Goal: Task Accomplishment & Management: Manage account settings

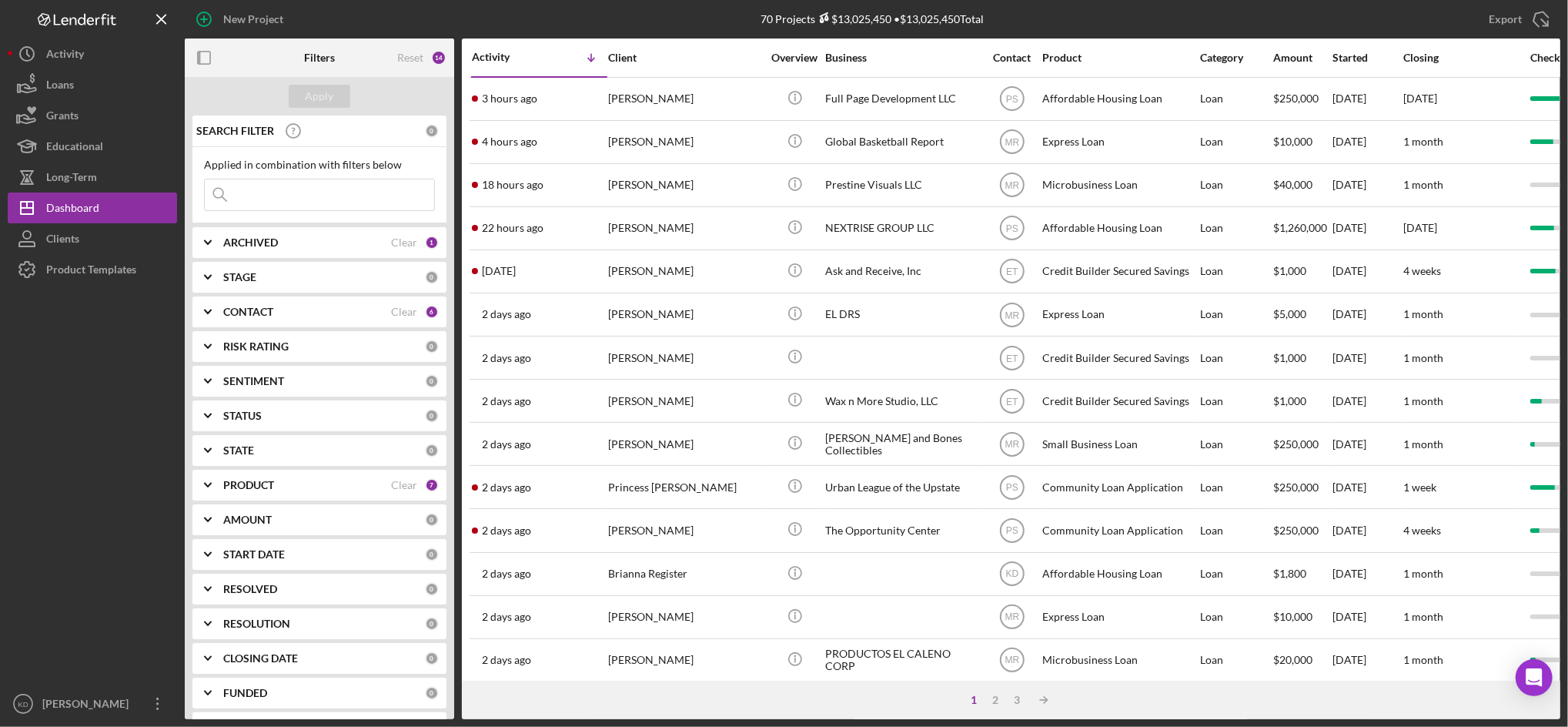
click at [113, 547] on div at bounding box center [93, 487] width 169 height 403
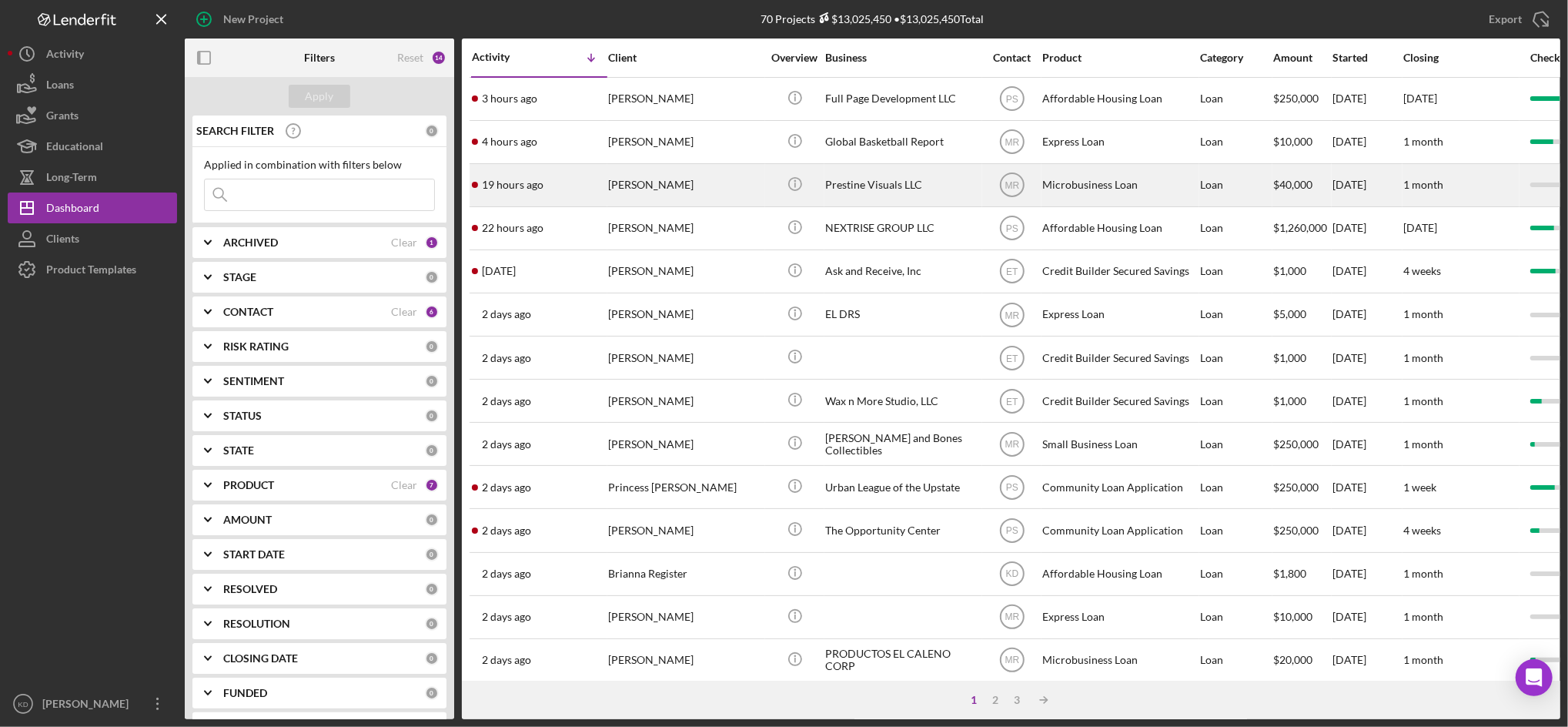
click at [756, 201] on div "[PERSON_NAME]" at bounding box center [685, 185] width 154 height 41
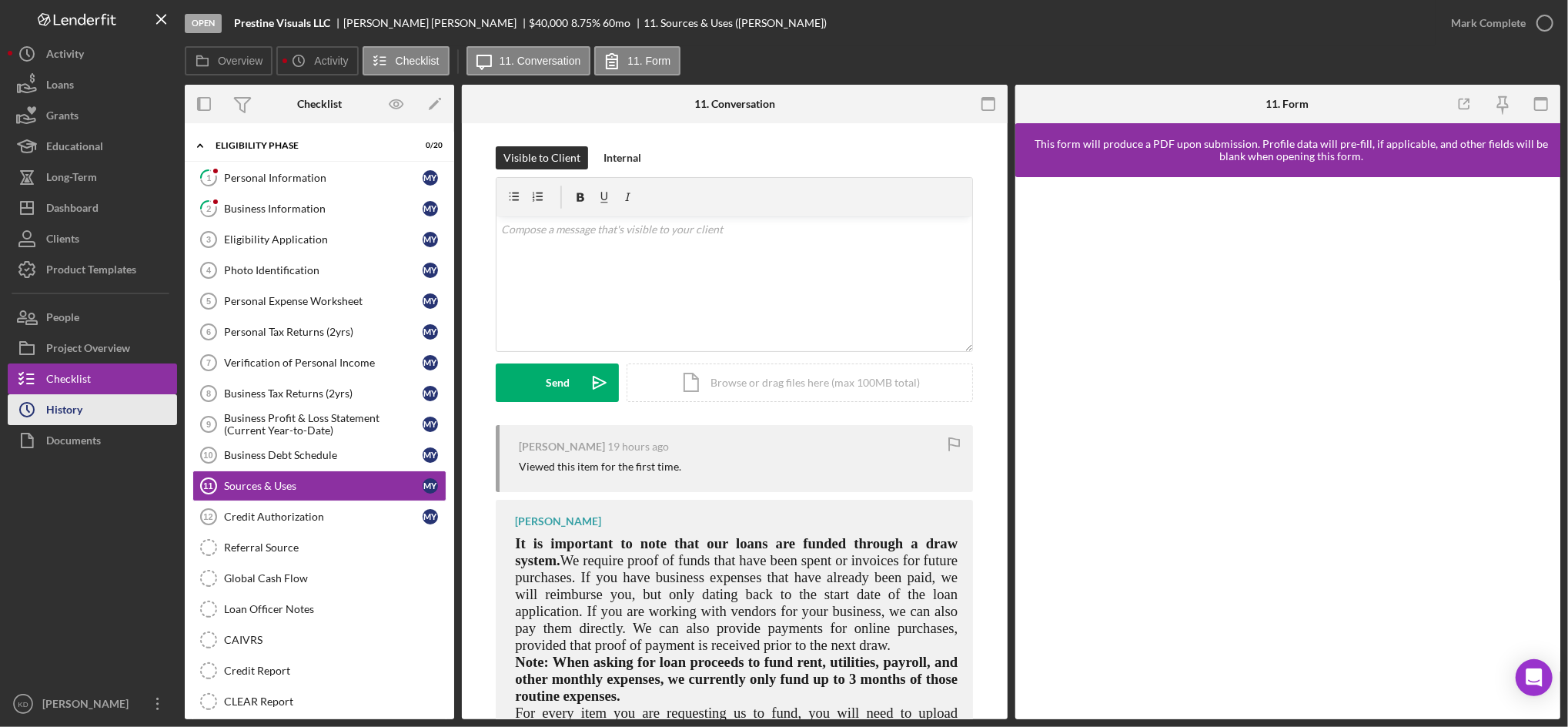
click at [47, 411] on div "History" at bounding box center [64, 411] width 36 height 34
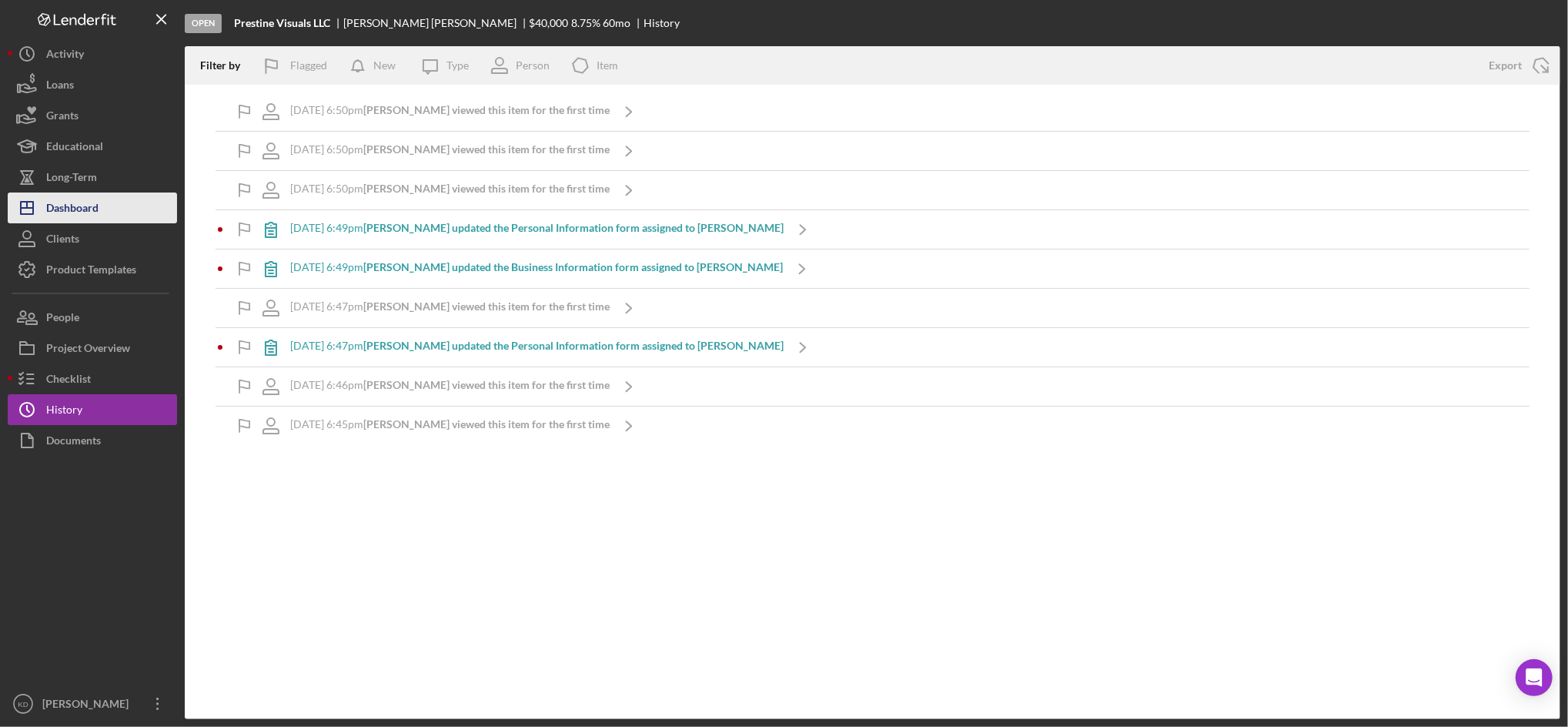
click at [71, 207] on div "Dashboard" at bounding box center [73, 209] width 53 height 34
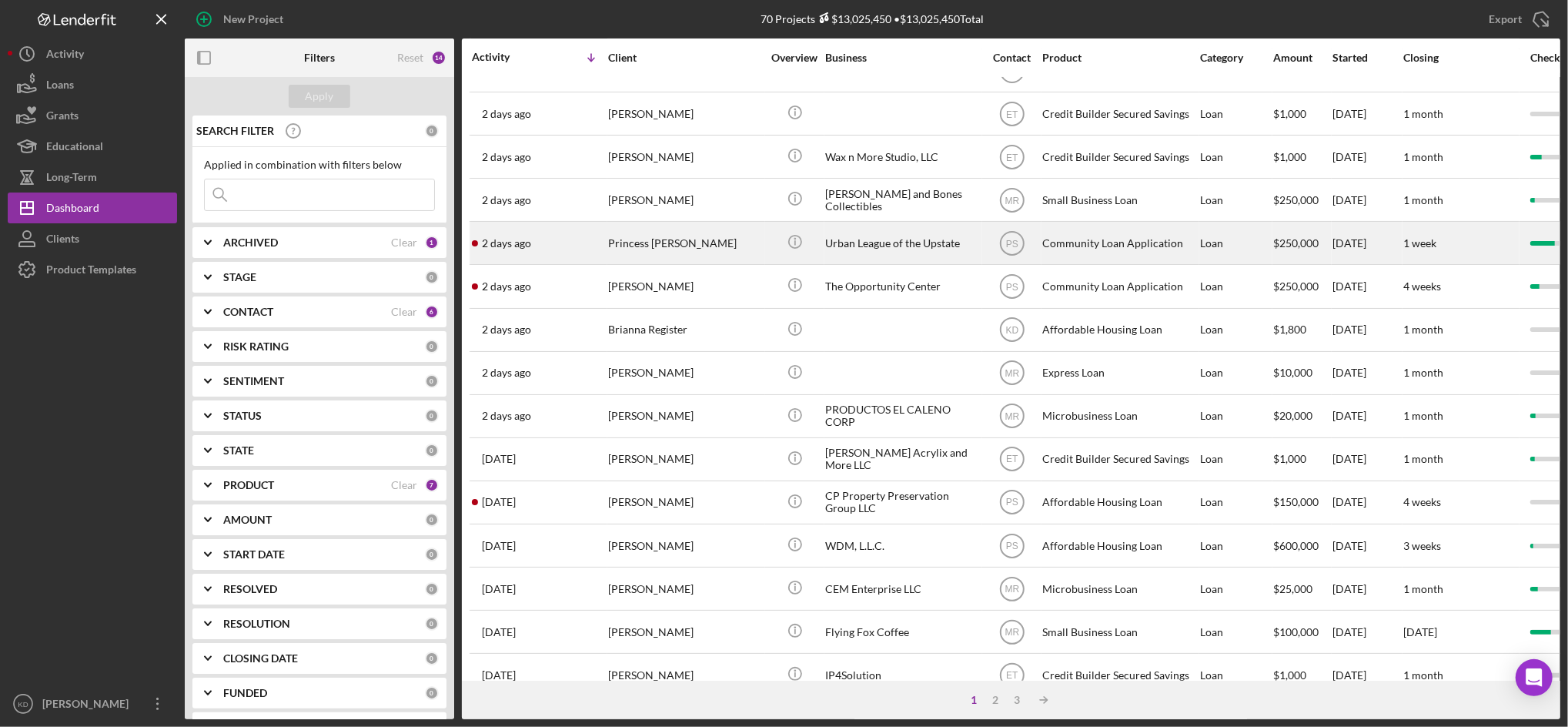
scroll to position [248, 0]
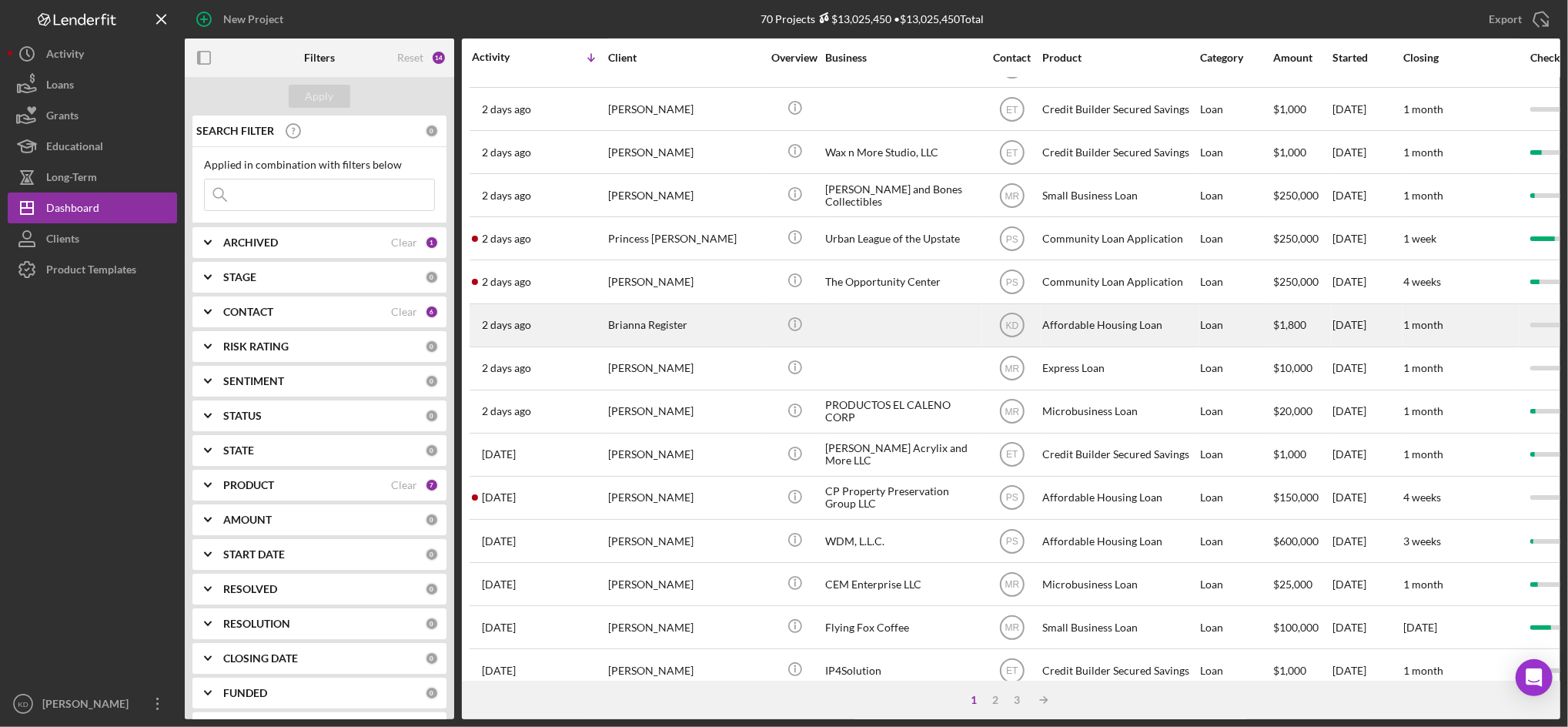
click at [897, 317] on div at bounding box center [902, 325] width 154 height 41
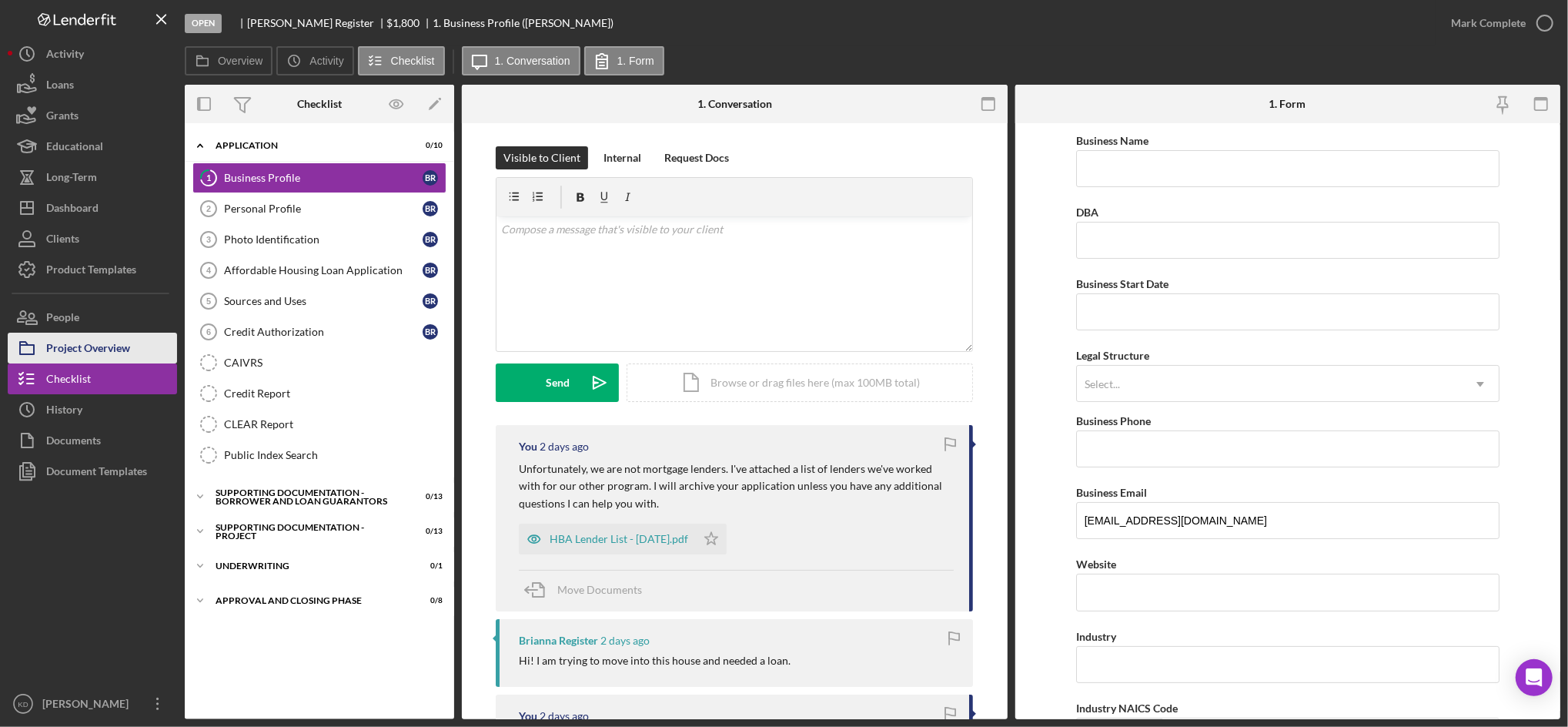
click at [121, 347] on div "Project Overview" at bounding box center [88, 349] width 84 height 34
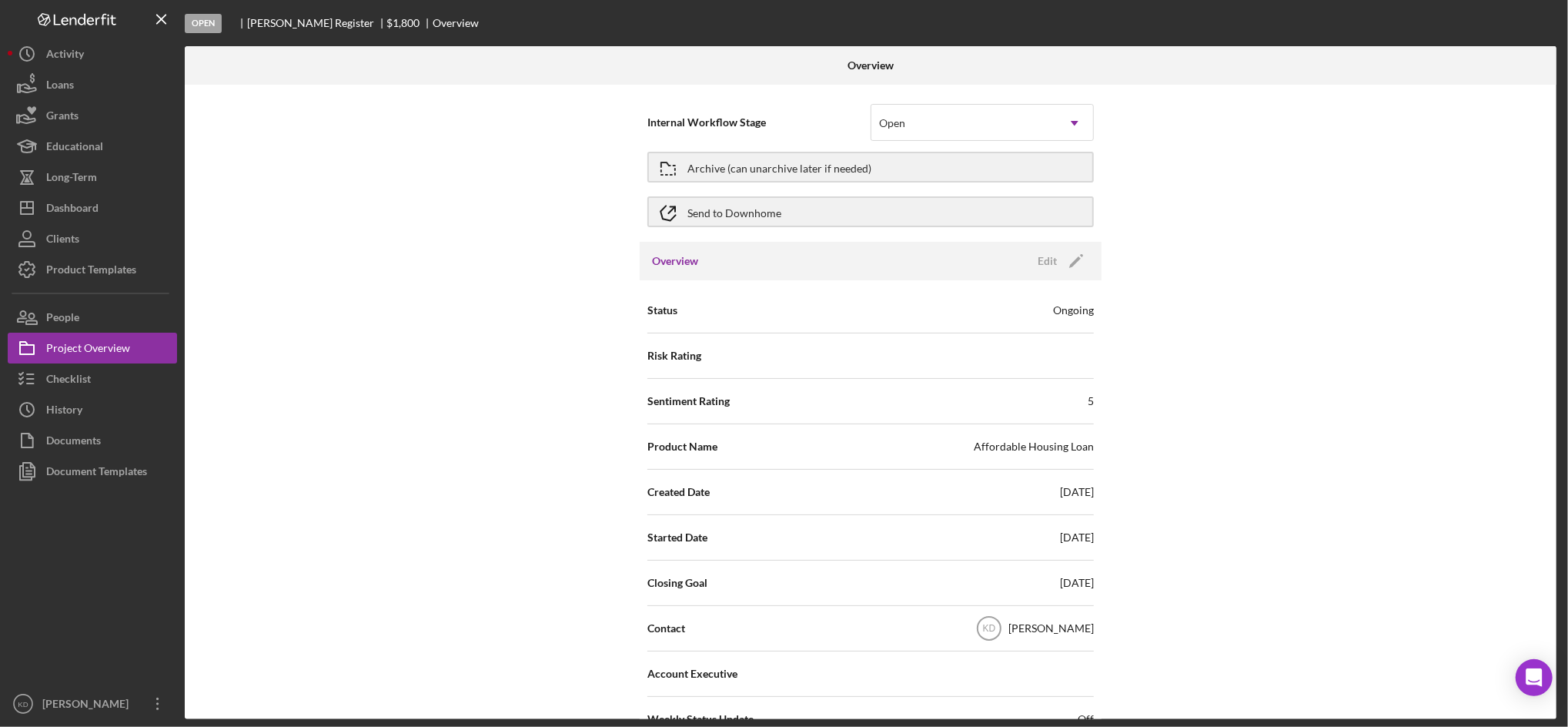
click at [1059, 272] on div "Overview Edit Icon/Edit" at bounding box center [871, 261] width 462 height 38
click at [1051, 262] on div "Edit" at bounding box center [1047, 260] width 19 height 23
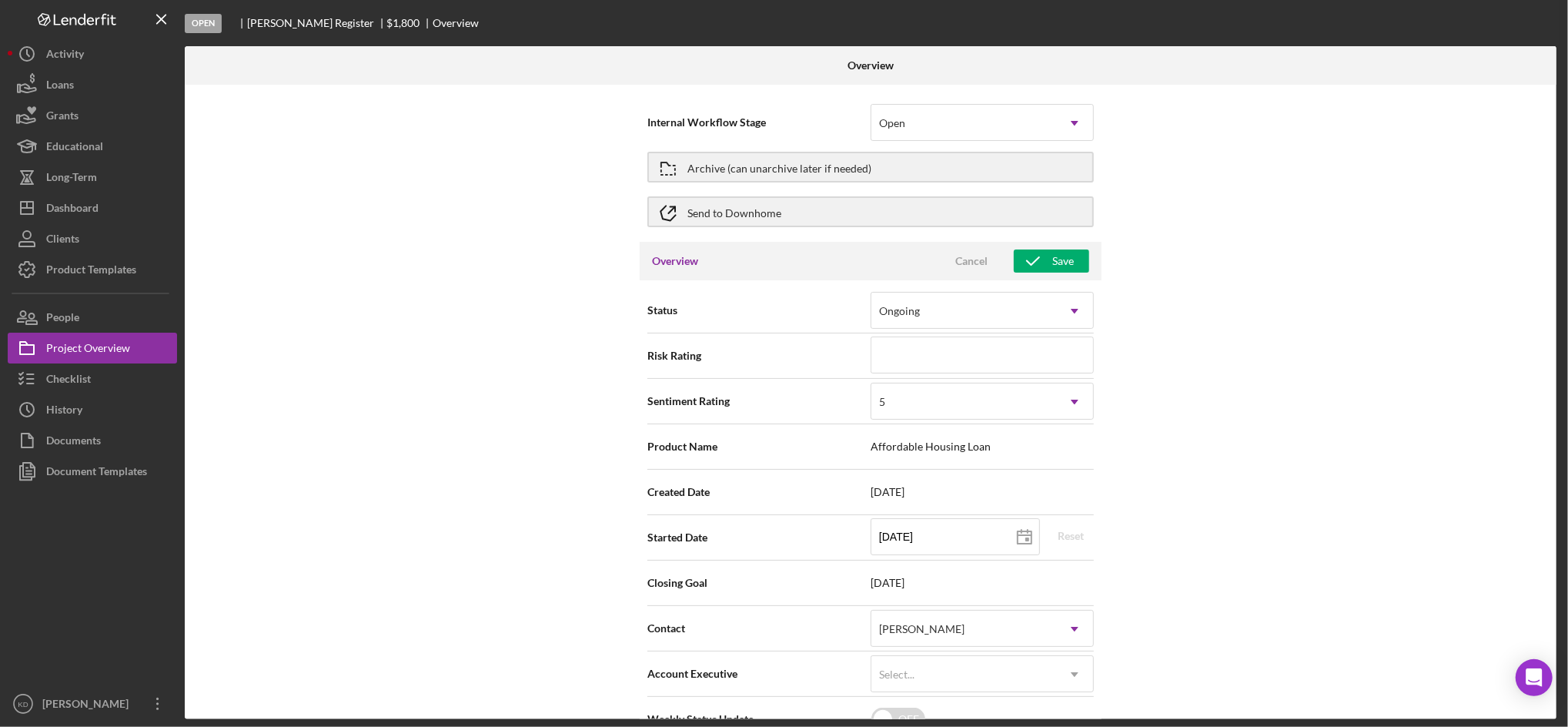
click at [1013, 289] on div "Status Ongoing Icon/Dropdown Arrow" at bounding box center [871, 311] width 447 height 46
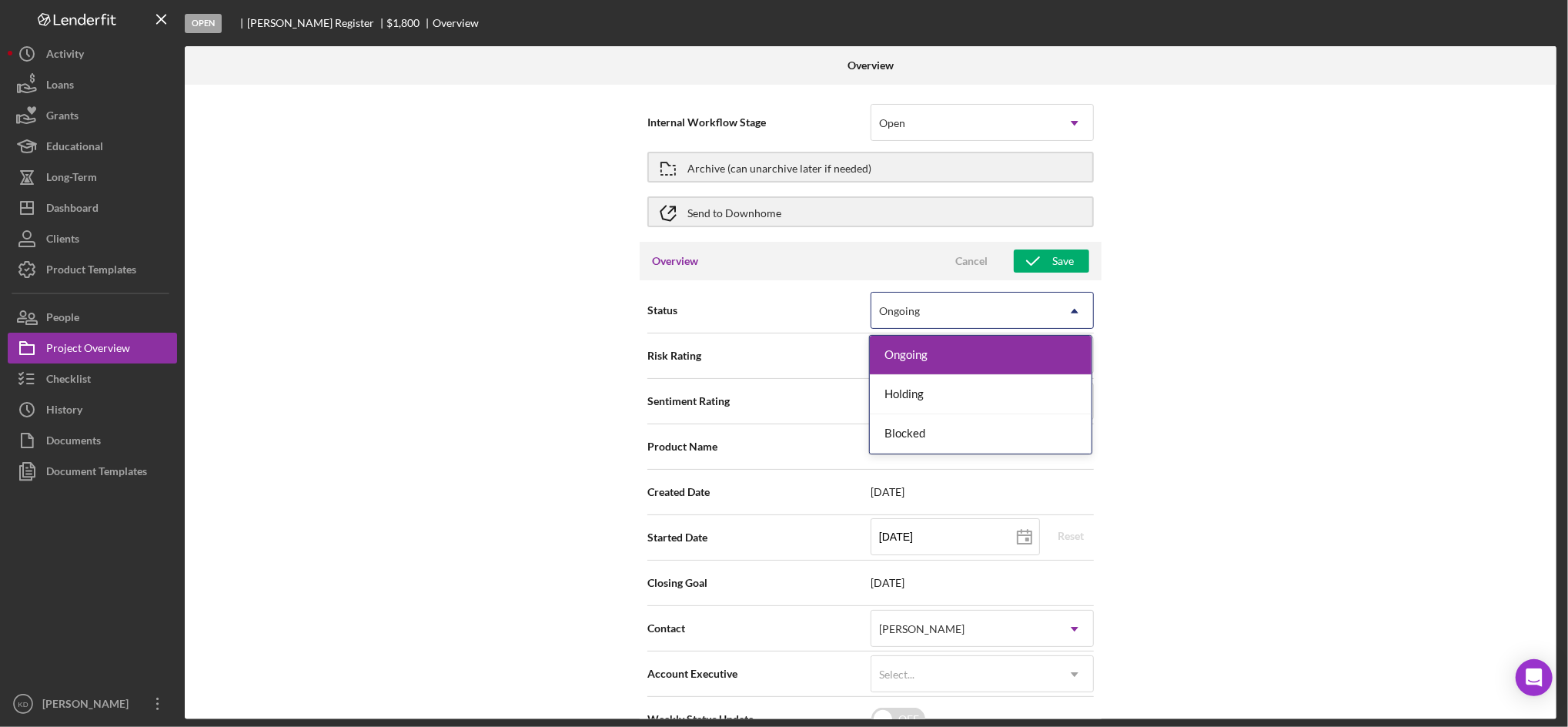
click at [977, 309] on div "Ongoing" at bounding box center [963, 311] width 185 height 35
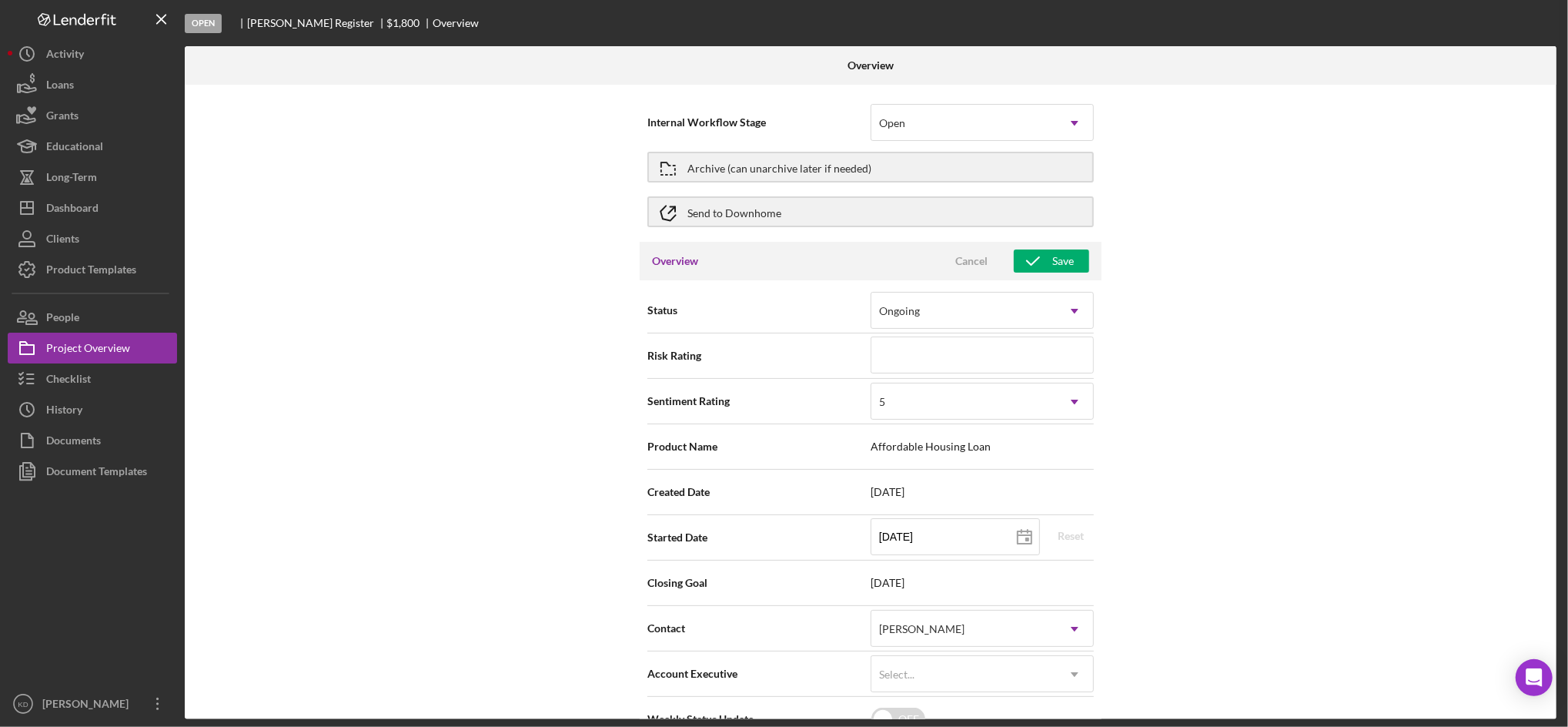
click at [1141, 299] on div "Internal Workflow Stage Open Icon/Dropdown Arrow Archive (can unarchive later i…" at bounding box center [871, 402] width 1372 height 634
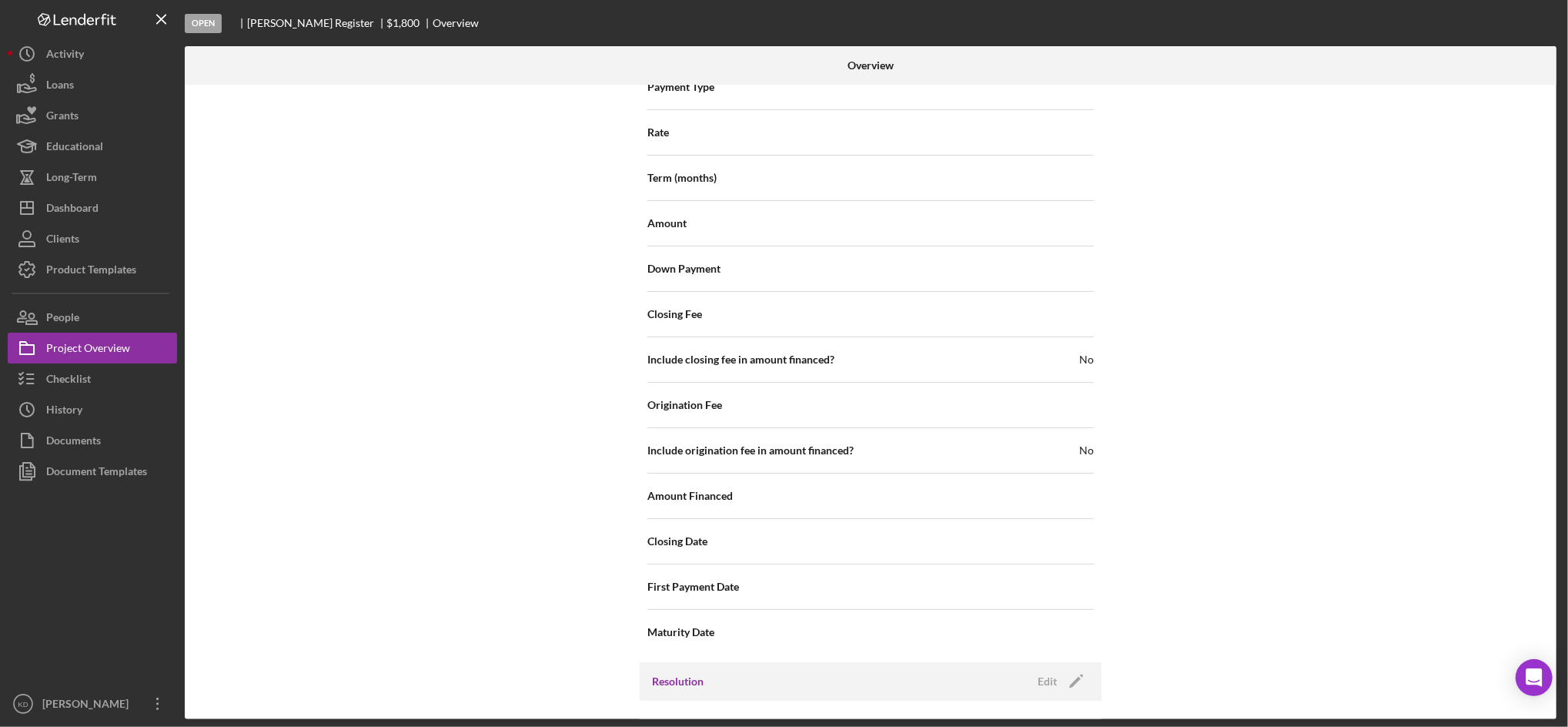
scroll to position [1479, 0]
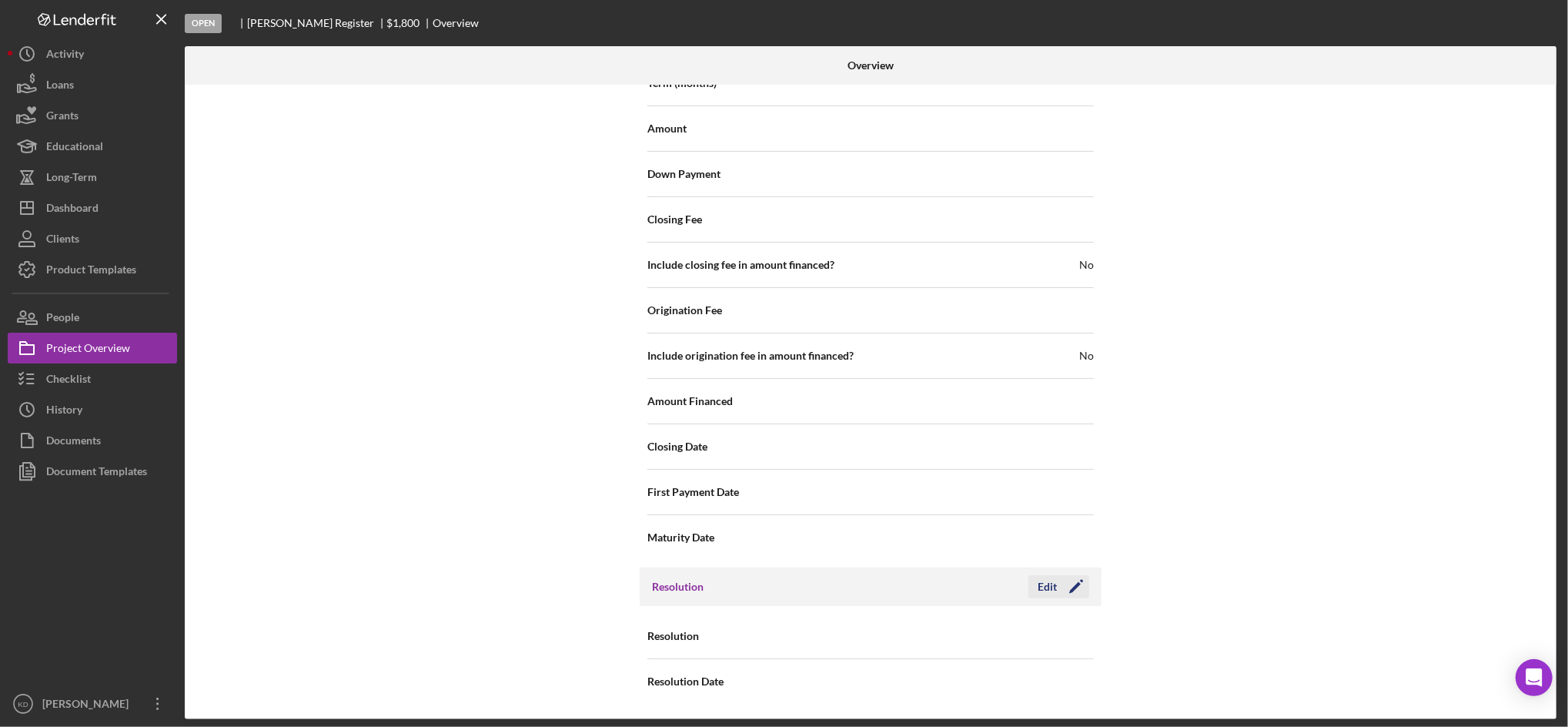
click at [1061, 586] on icon "Icon/Edit" at bounding box center [1076, 586] width 38 height 38
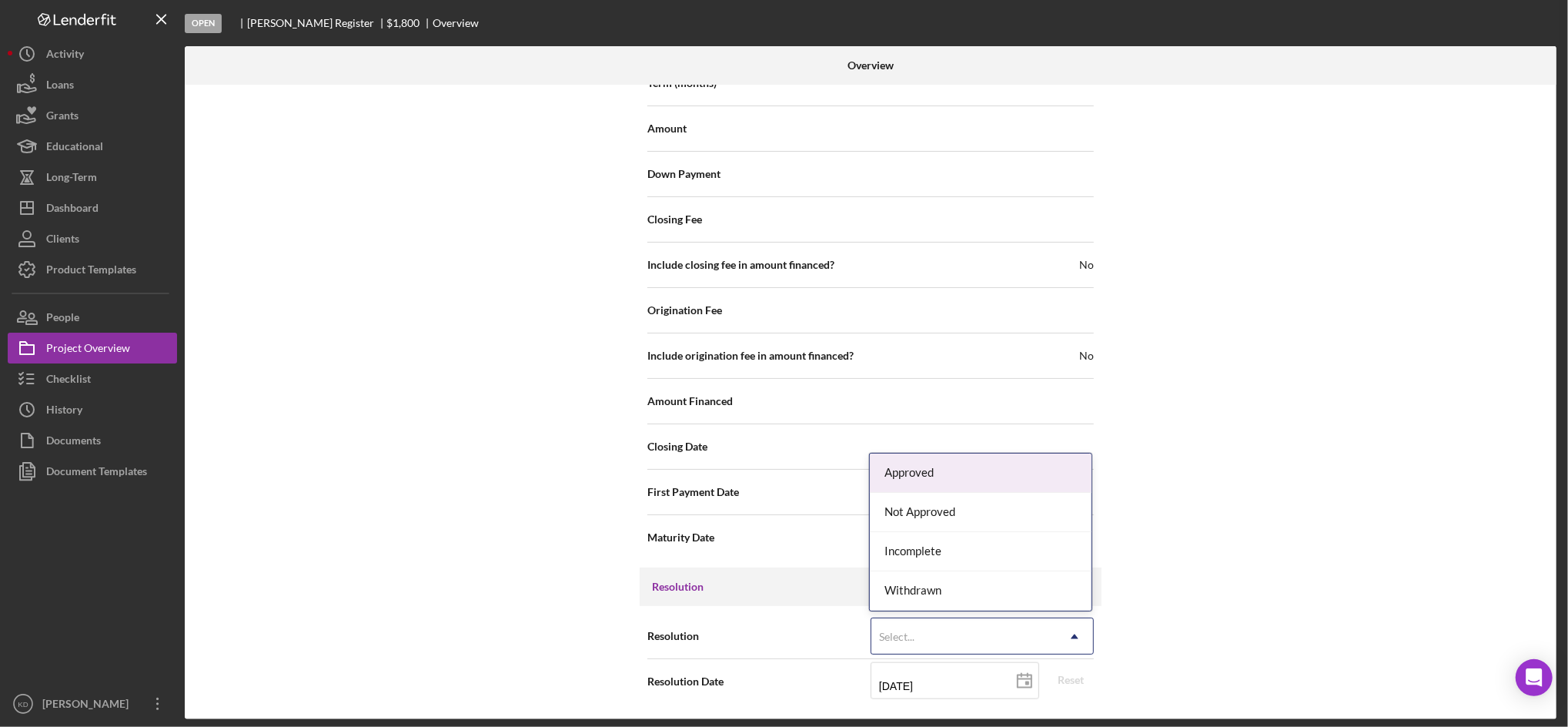
click at [989, 637] on div "Select..." at bounding box center [963, 637] width 185 height 35
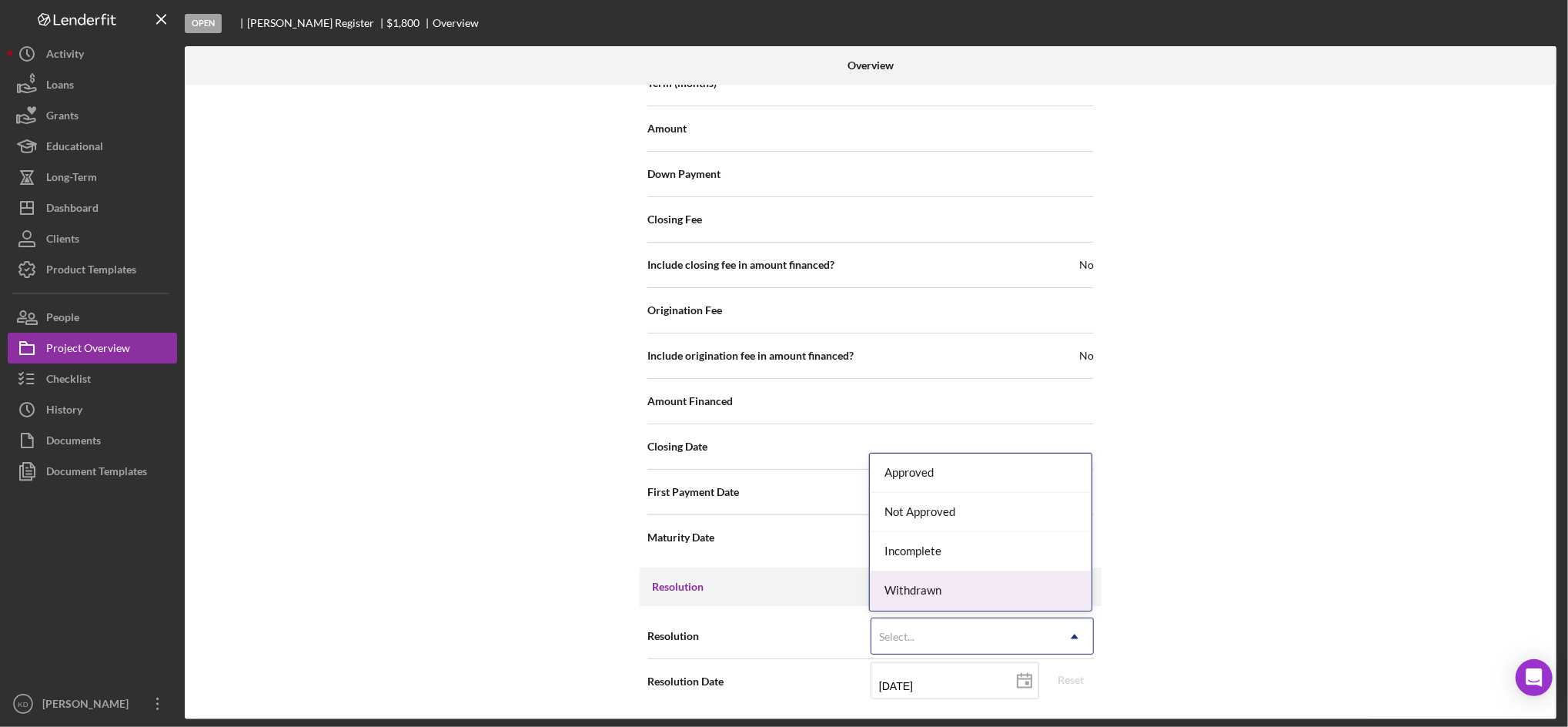
click at [936, 592] on div "Withdrawn" at bounding box center [981, 590] width 222 height 39
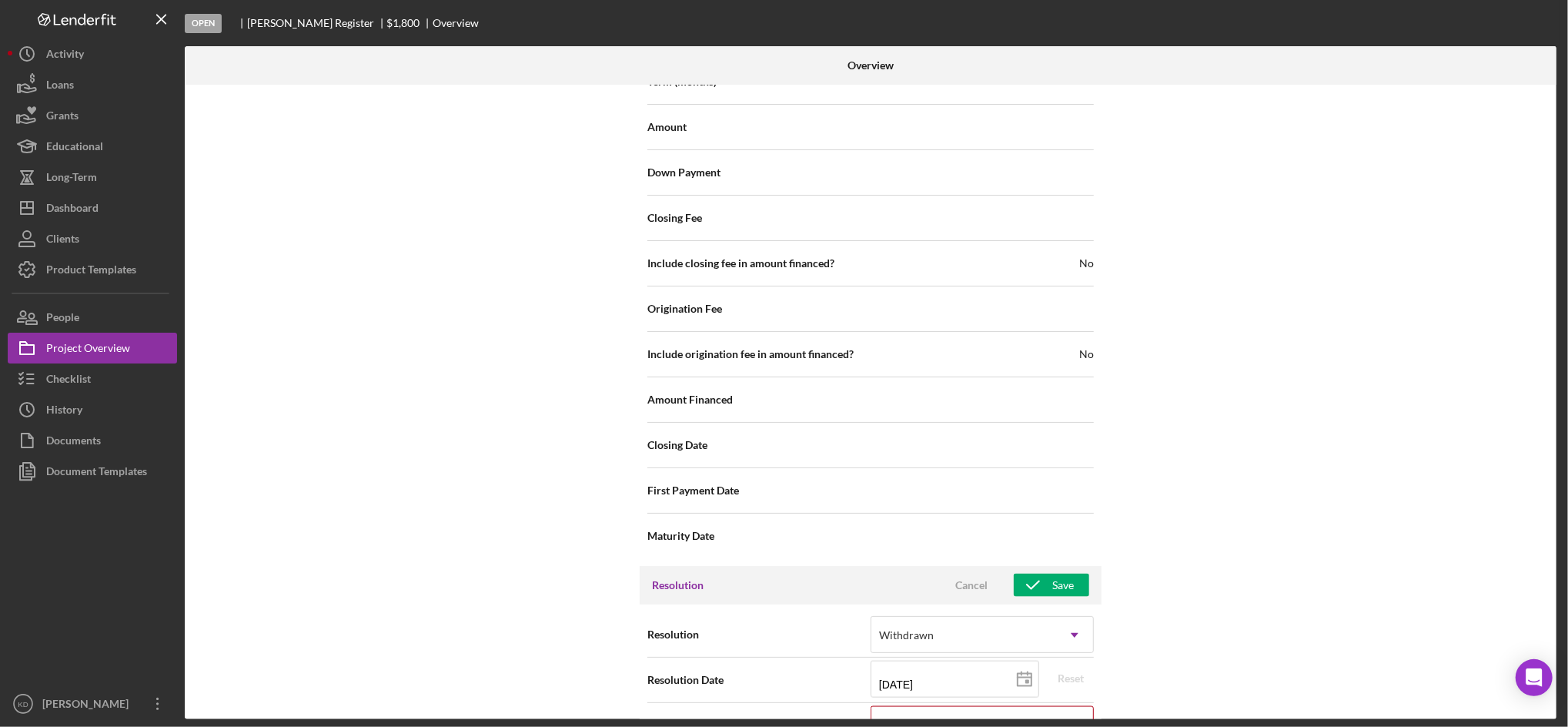
scroll to position [1575, 0]
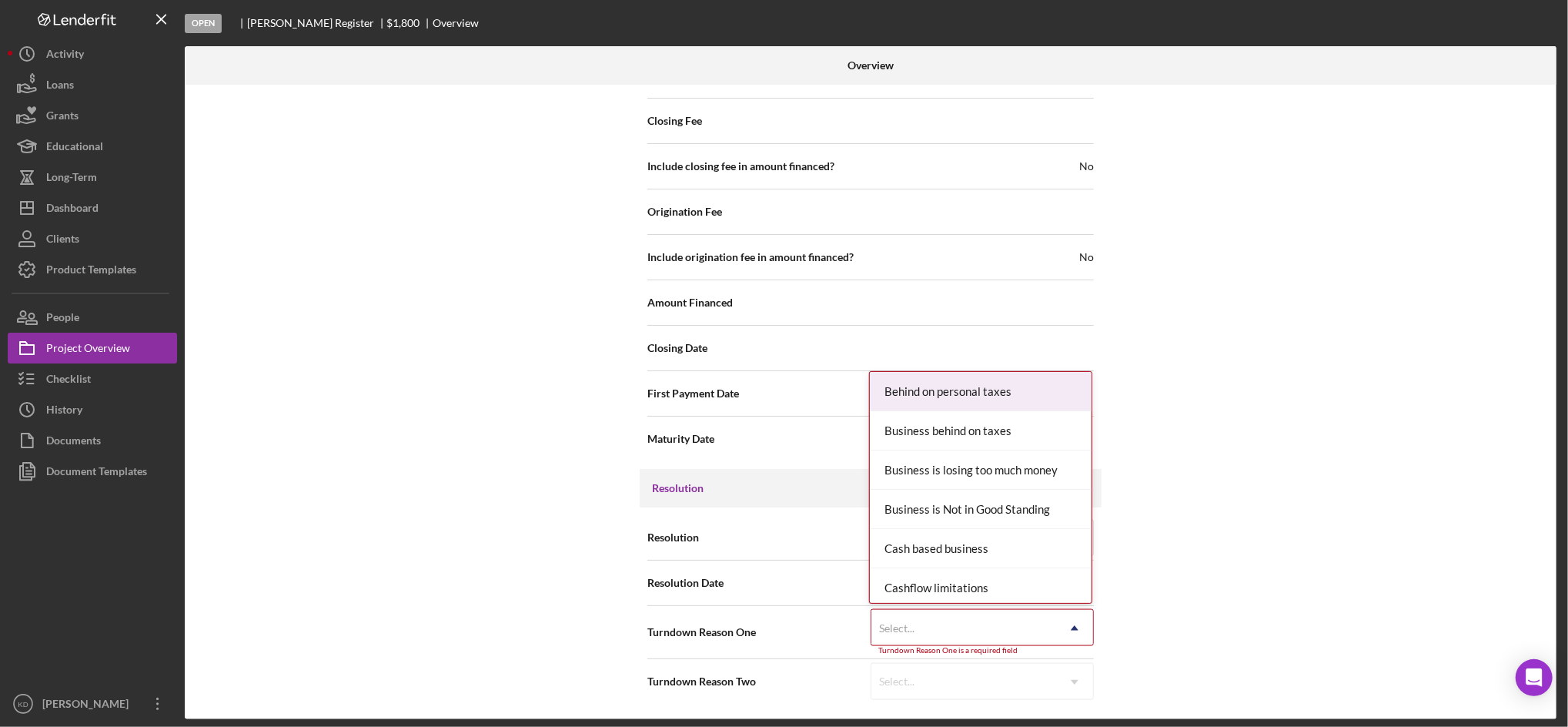
click at [938, 629] on div "Select..." at bounding box center [963, 628] width 185 height 35
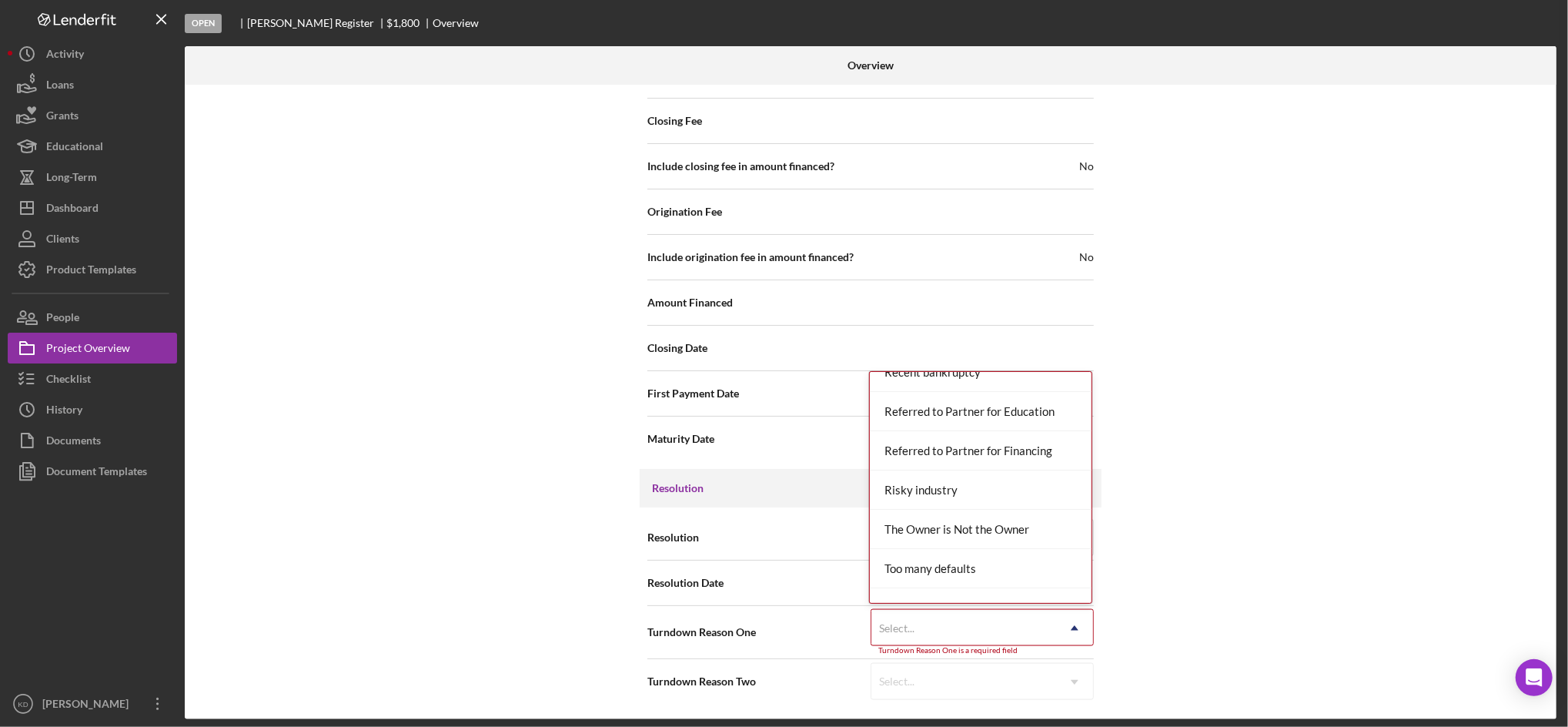
scroll to position [1696, 0]
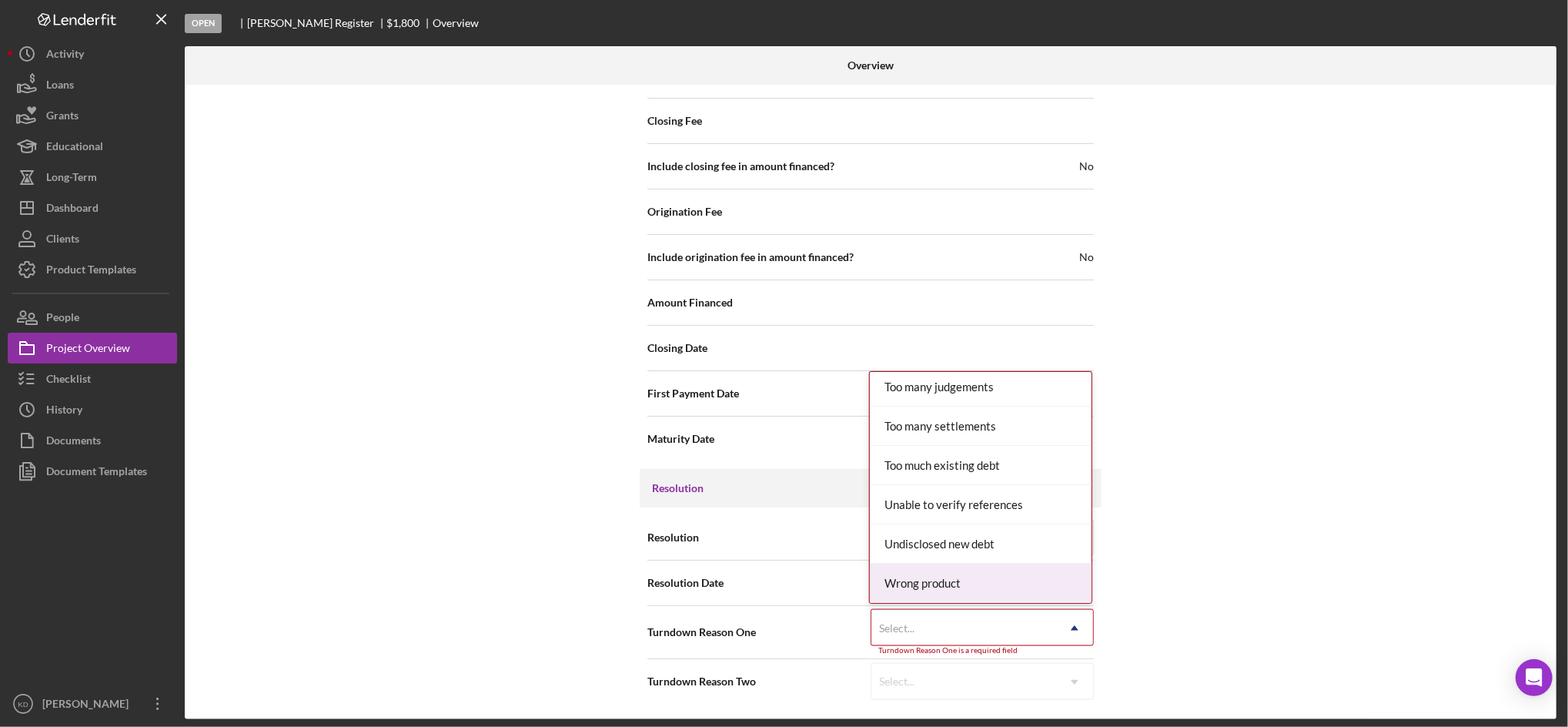
click at [957, 582] on div "Wrong product" at bounding box center [981, 583] width 222 height 39
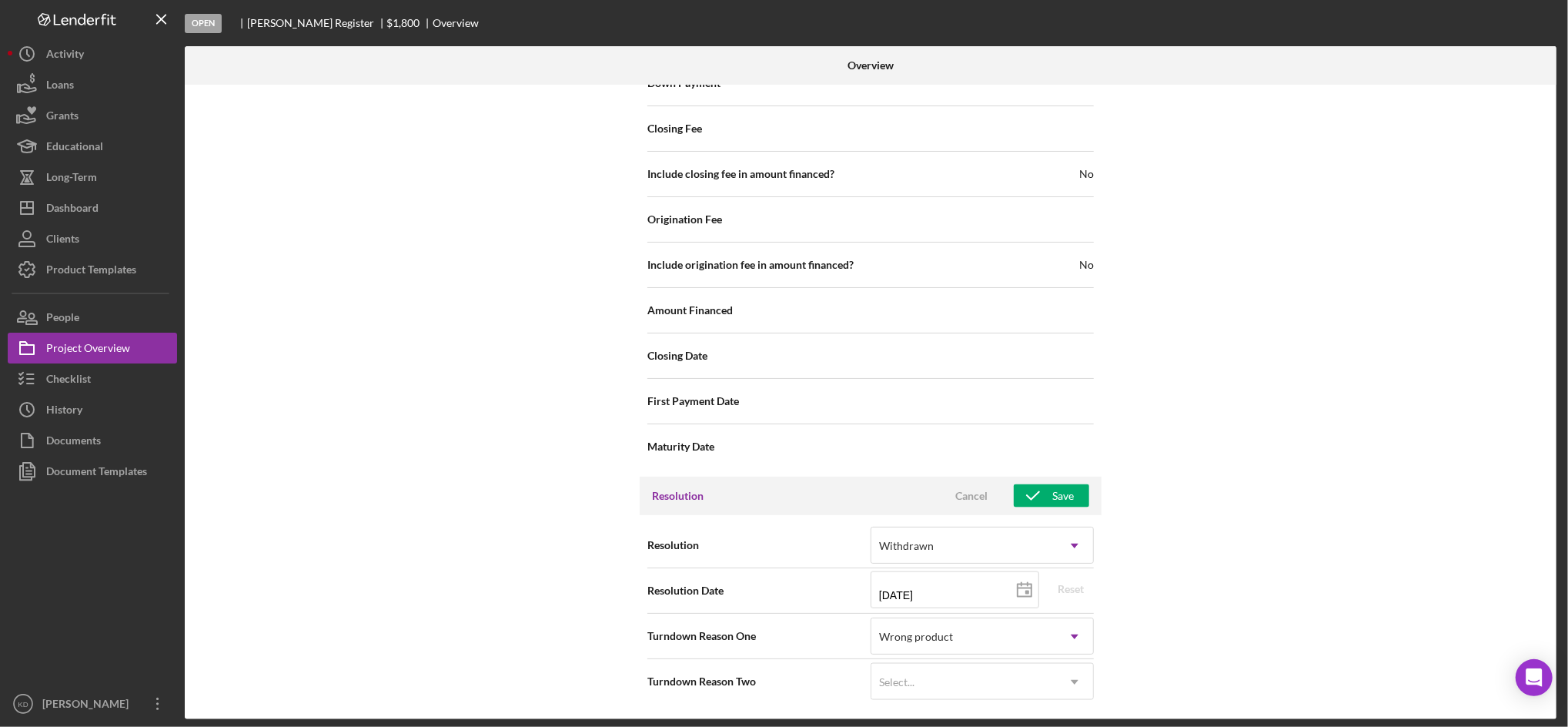
scroll to position [1568, 0]
click at [1061, 499] on div "Save" at bounding box center [1063, 495] width 22 height 23
click at [203, 223] on div "Internal Workflow Stage Open Icon/Dropdown Arrow Archive (can unarchive later i…" at bounding box center [871, 402] width 1372 height 634
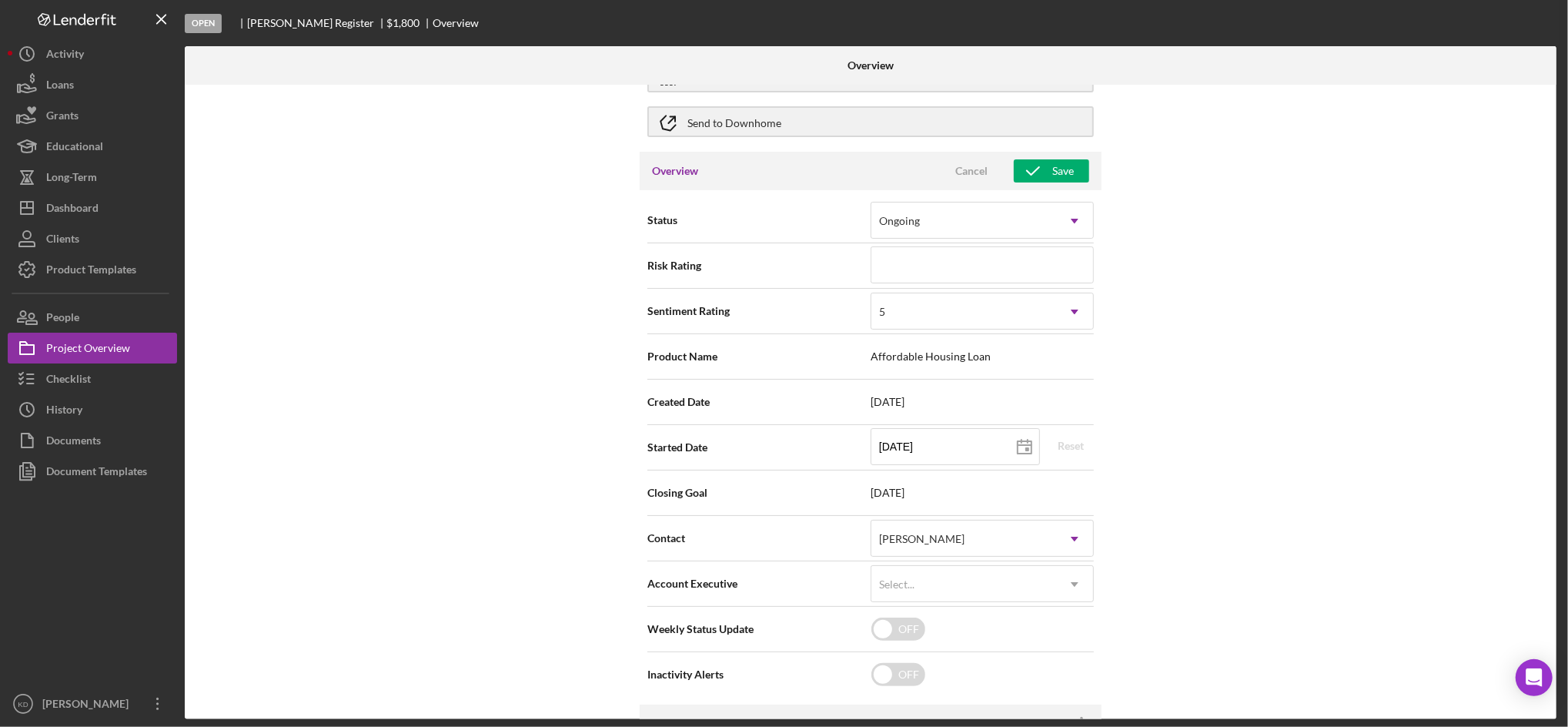
scroll to position [0, 0]
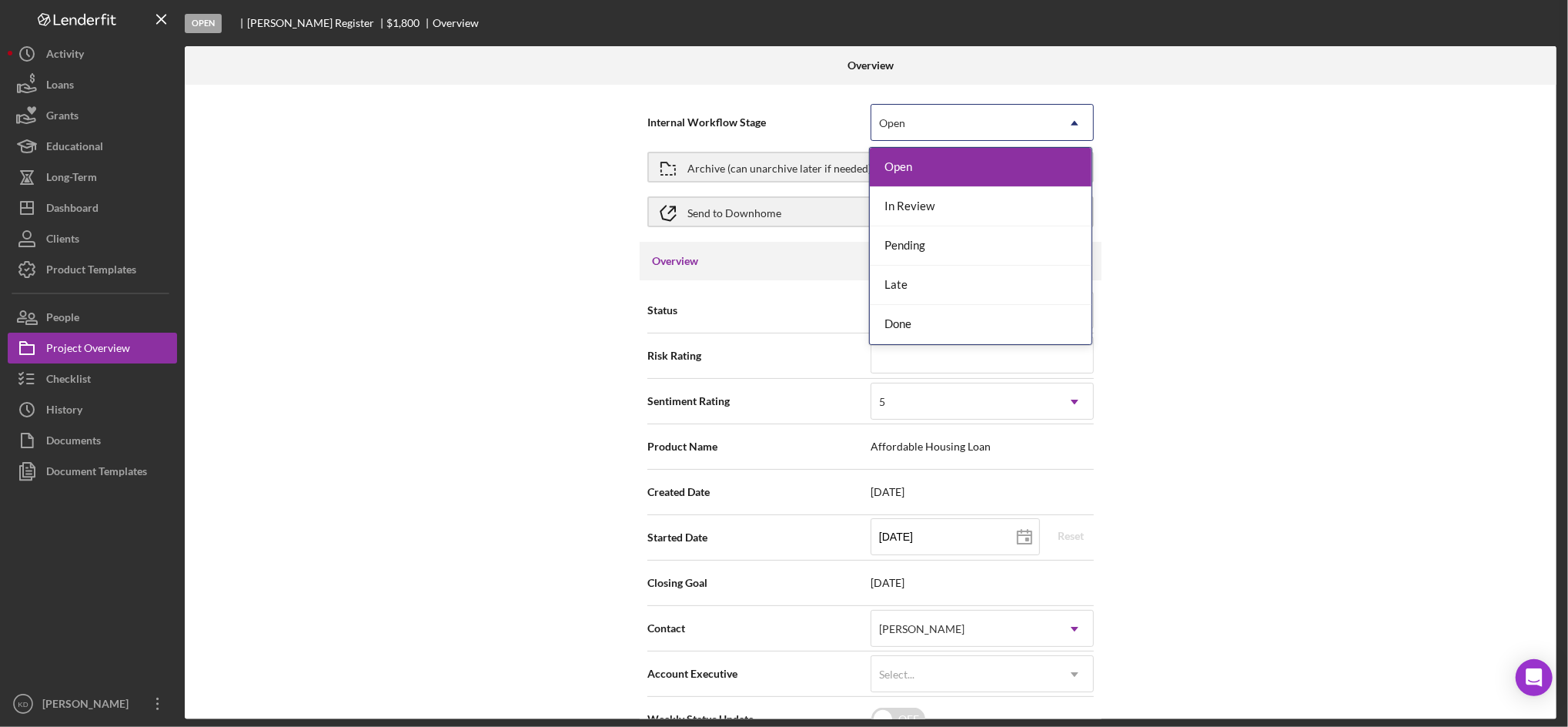
click at [908, 124] on div "Open" at bounding box center [963, 123] width 185 height 35
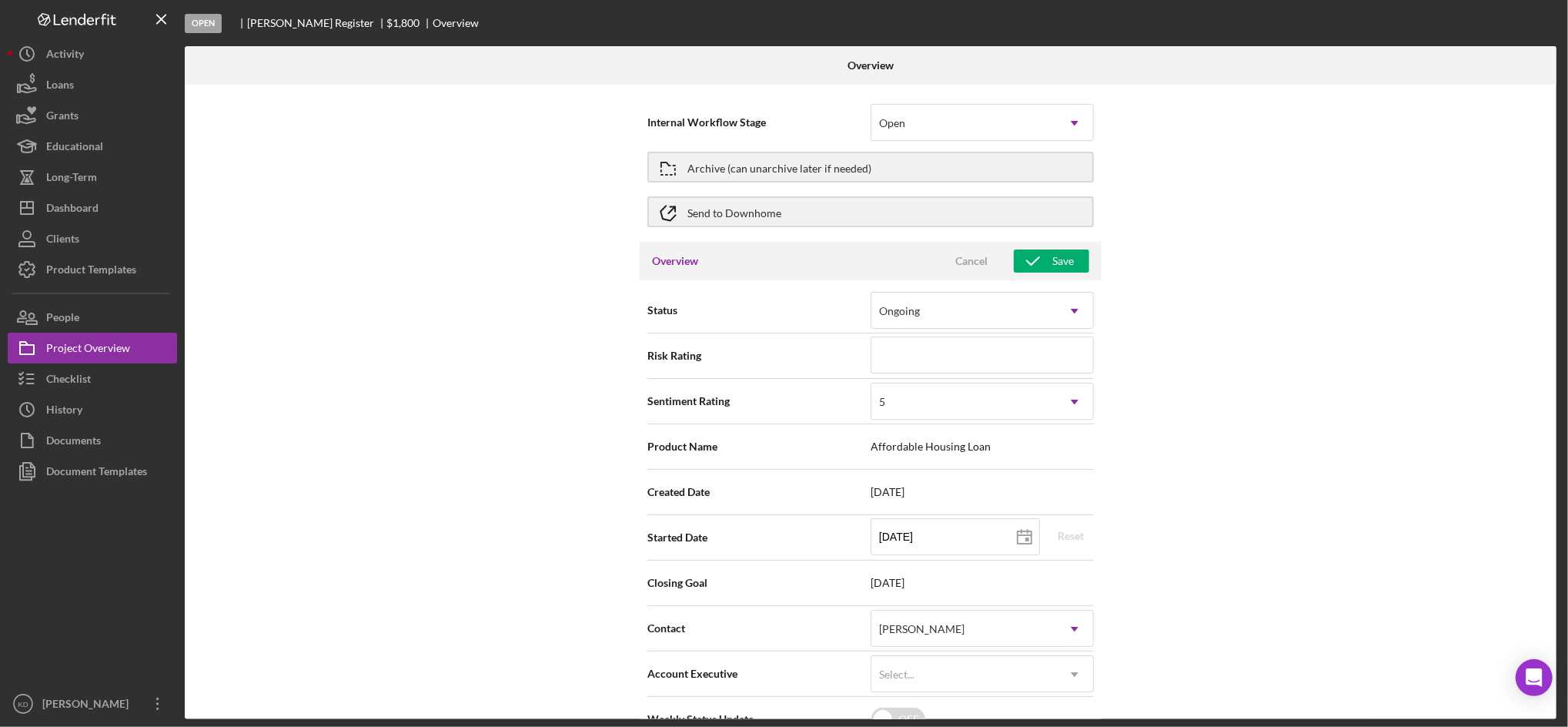
click at [1170, 165] on div "Internal Workflow Stage Open Icon/Dropdown Arrow Archive (can unarchive later i…" at bounding box center [871, 402] width 1372 height 634
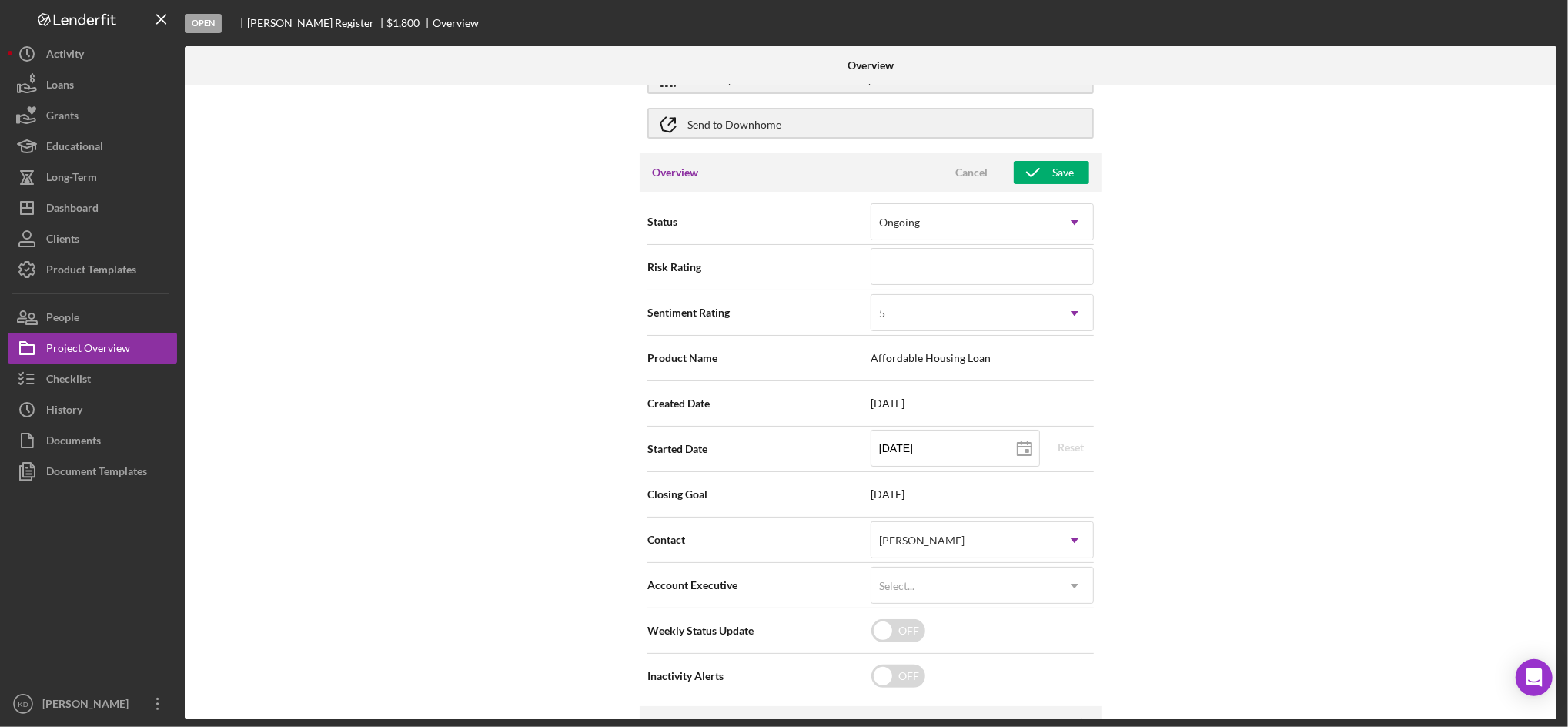
scroll to position [90, 0]
drag, startPoint x: 1062, startPoint y: 156, endPoint x: 1034, endPoint y: 179, distance: 36.2
click at [1034, 179] on div "Overview Cancel Save" at bounding box center [871, 171] width 462 height 38
click at [1034, 179] on icon "button" at bounding box center [1033, 171] width 38 height 38
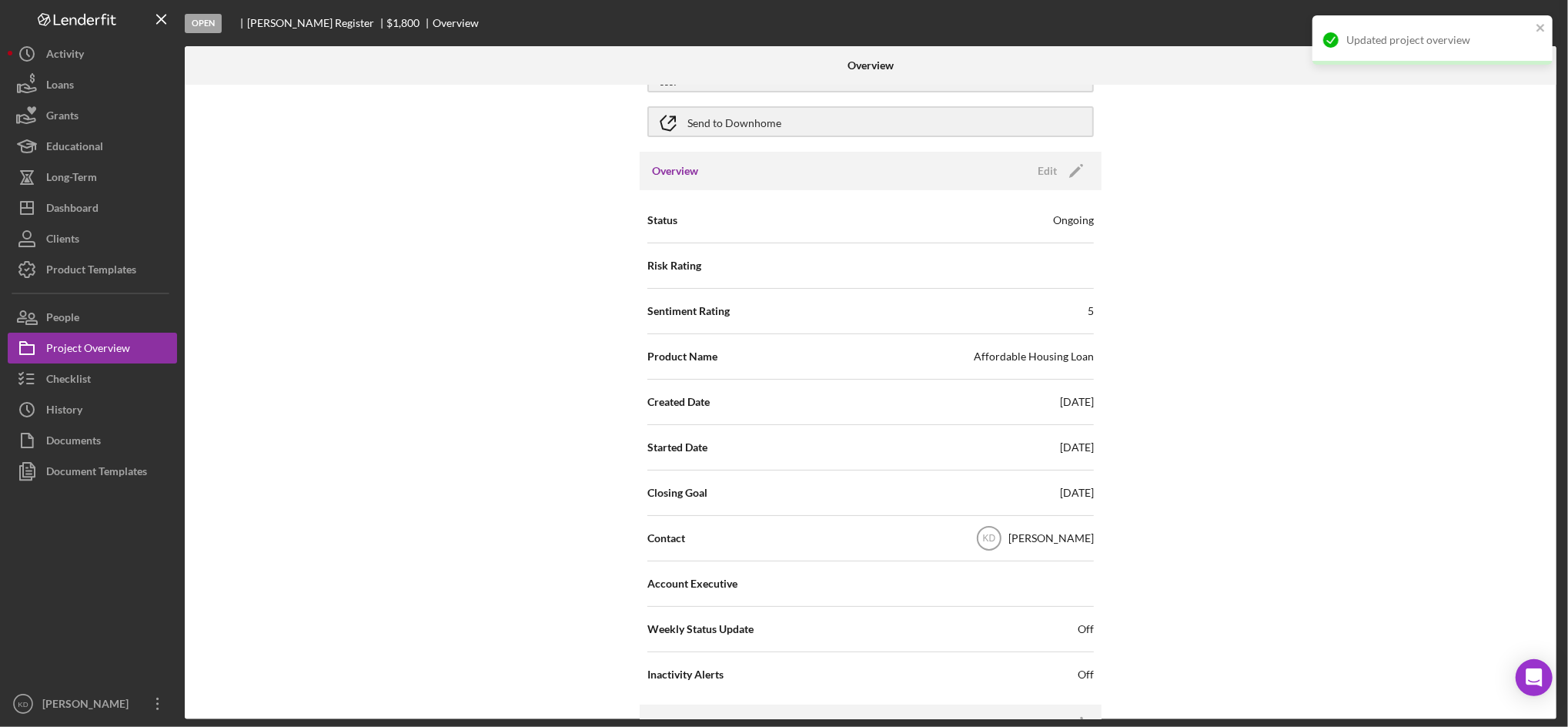
scroll to position [0, 0]
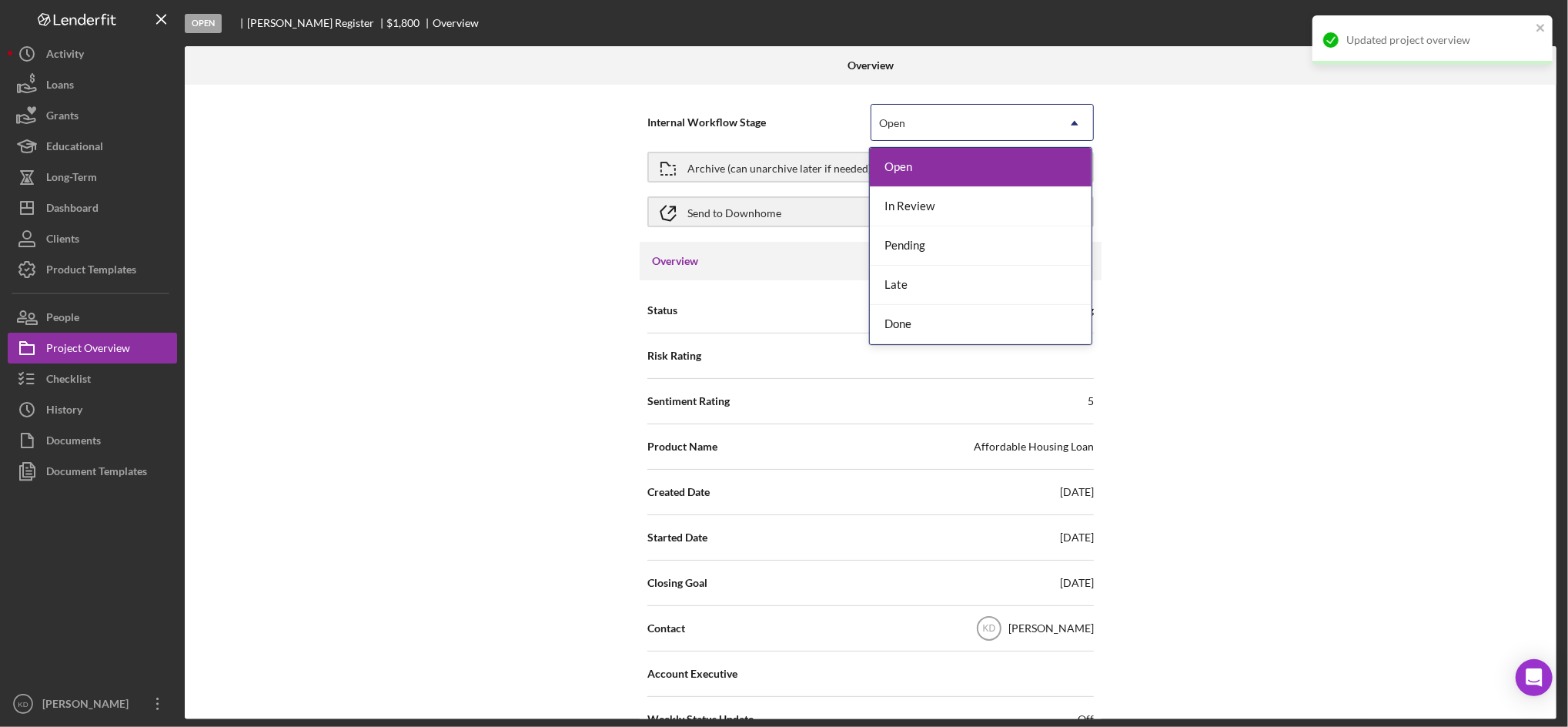
click at [980, 121] on div "Open" at bounding box center [963, 123] width 185 height 35
click at [1141, 232] on div "Internal Workflow Stage 5 results available. Use Up and Down to choose options,…" at bounding box center [871, 402] width 1372 height 634
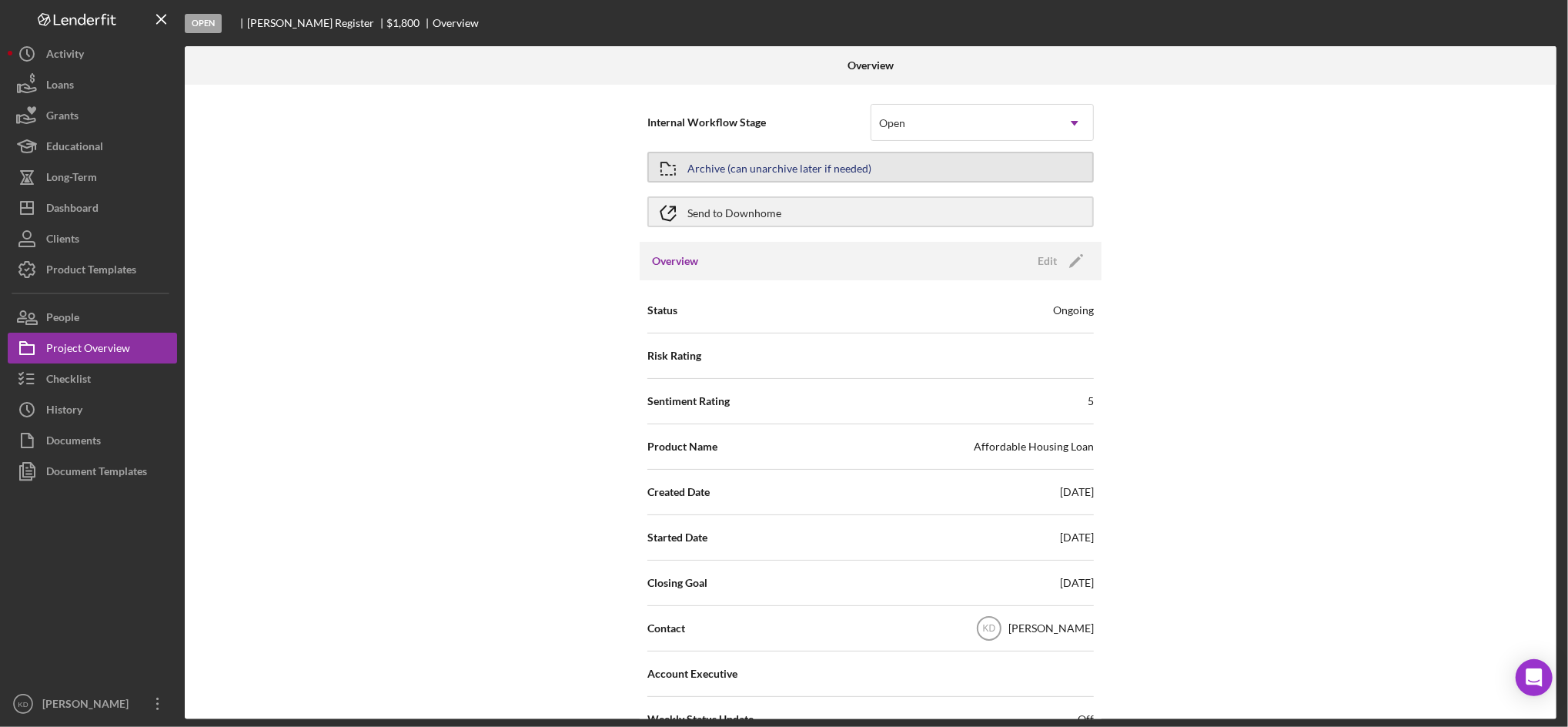
click at [812, 157] on div "Archive (can unarchive later if needed)" at bounding box center [780, 167] width 184 height 28
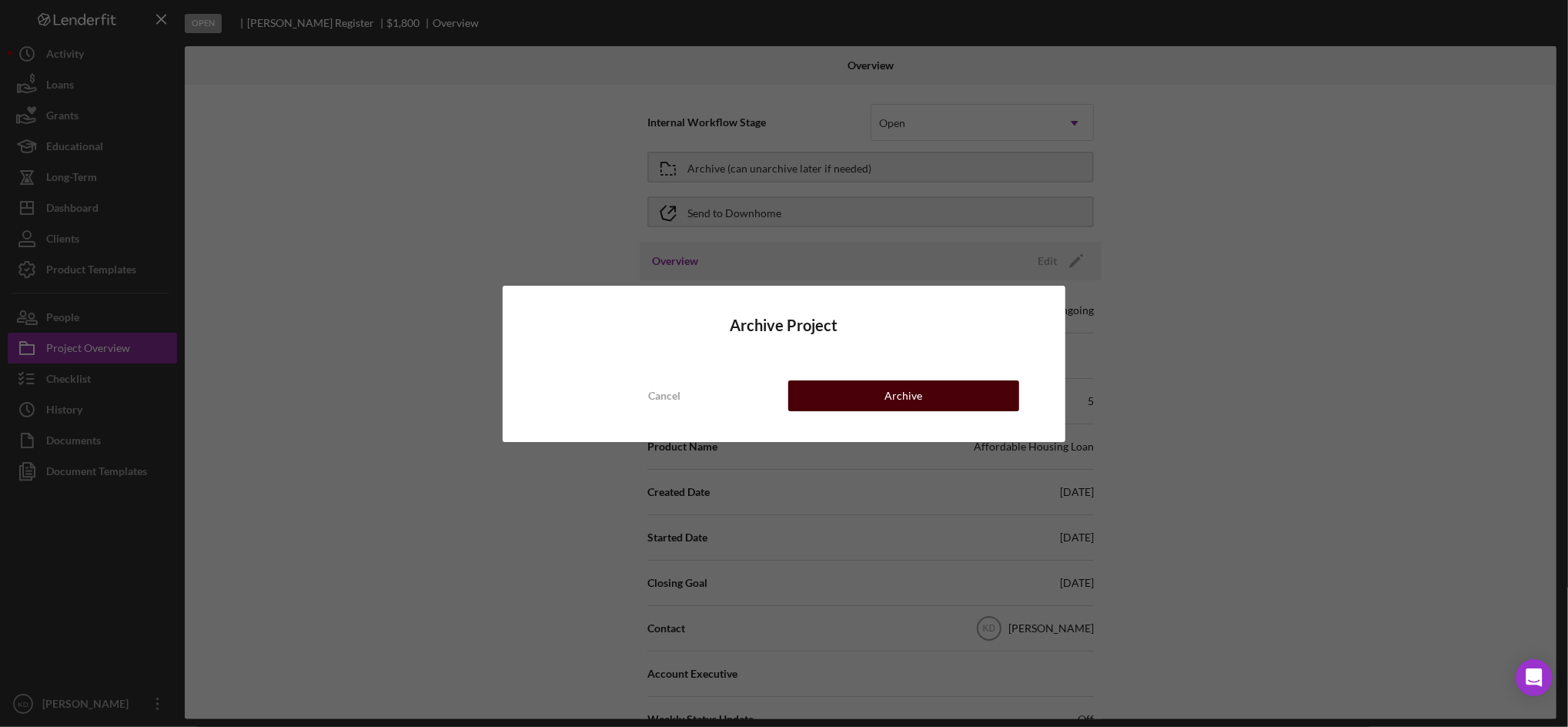
click at [858, 408] on button "Archive" at bounding box center [904, 395] width 232 height 31
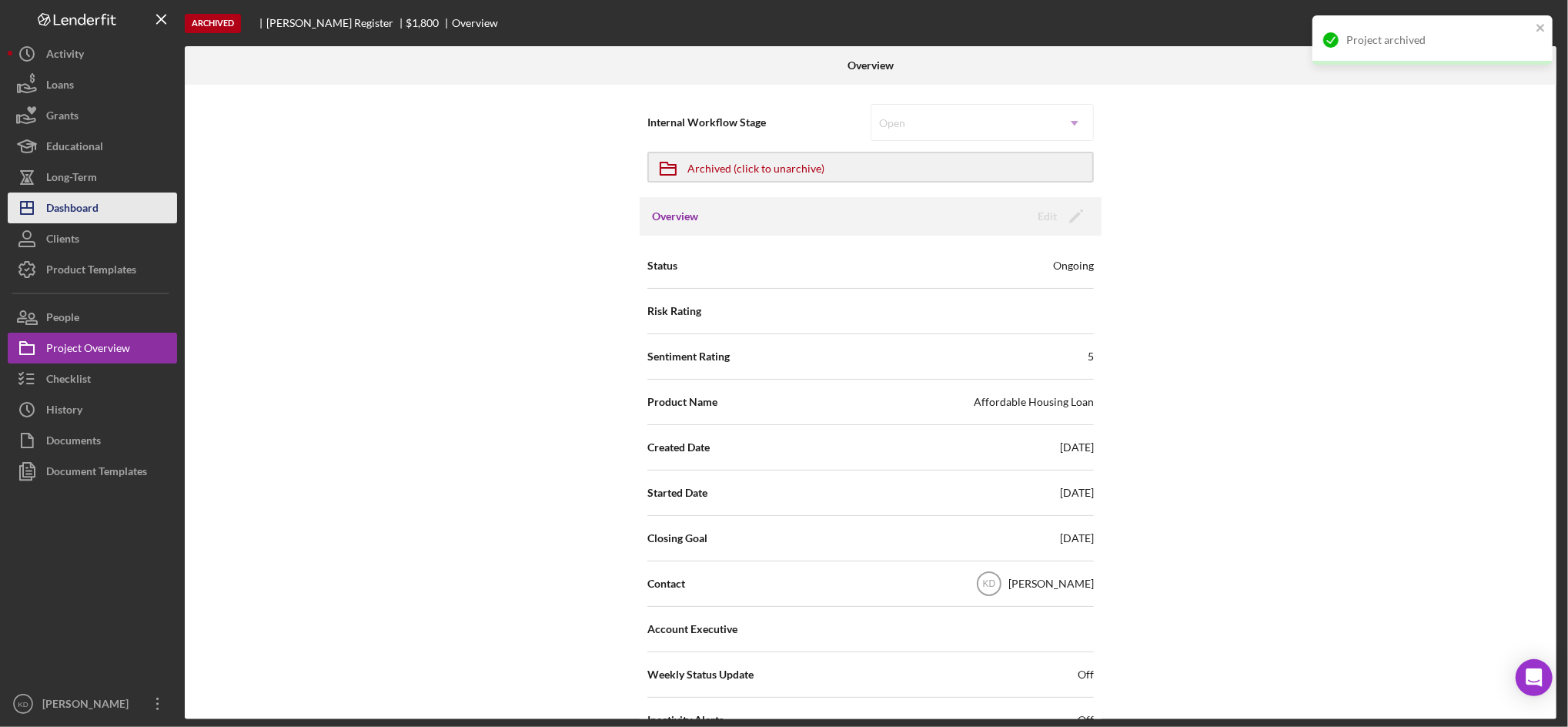
click at [95, 193] on div "Dashboard" at bounding box center [73, 209] width 53 height 34
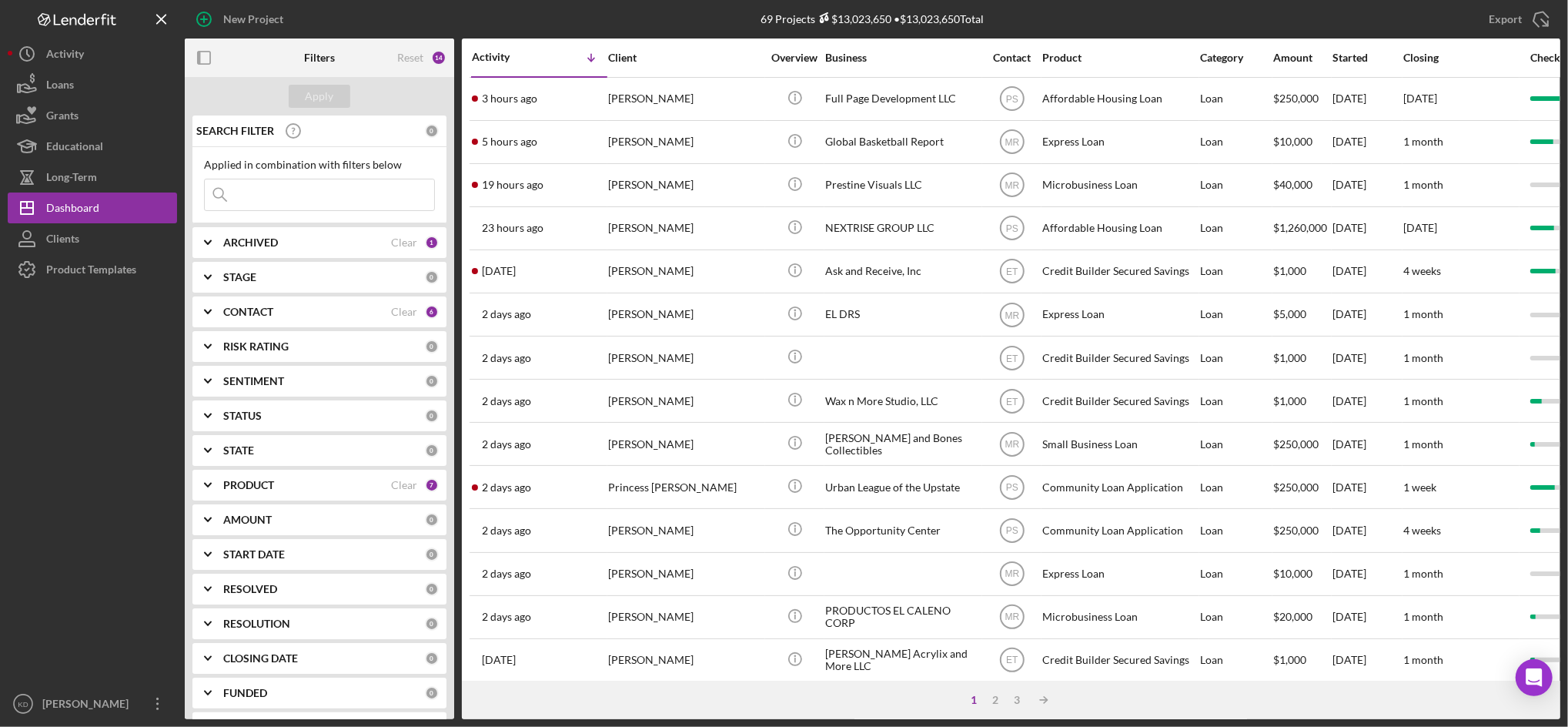
click at [351, 186] on input at bounding box center [319, 195] width 229 height 31
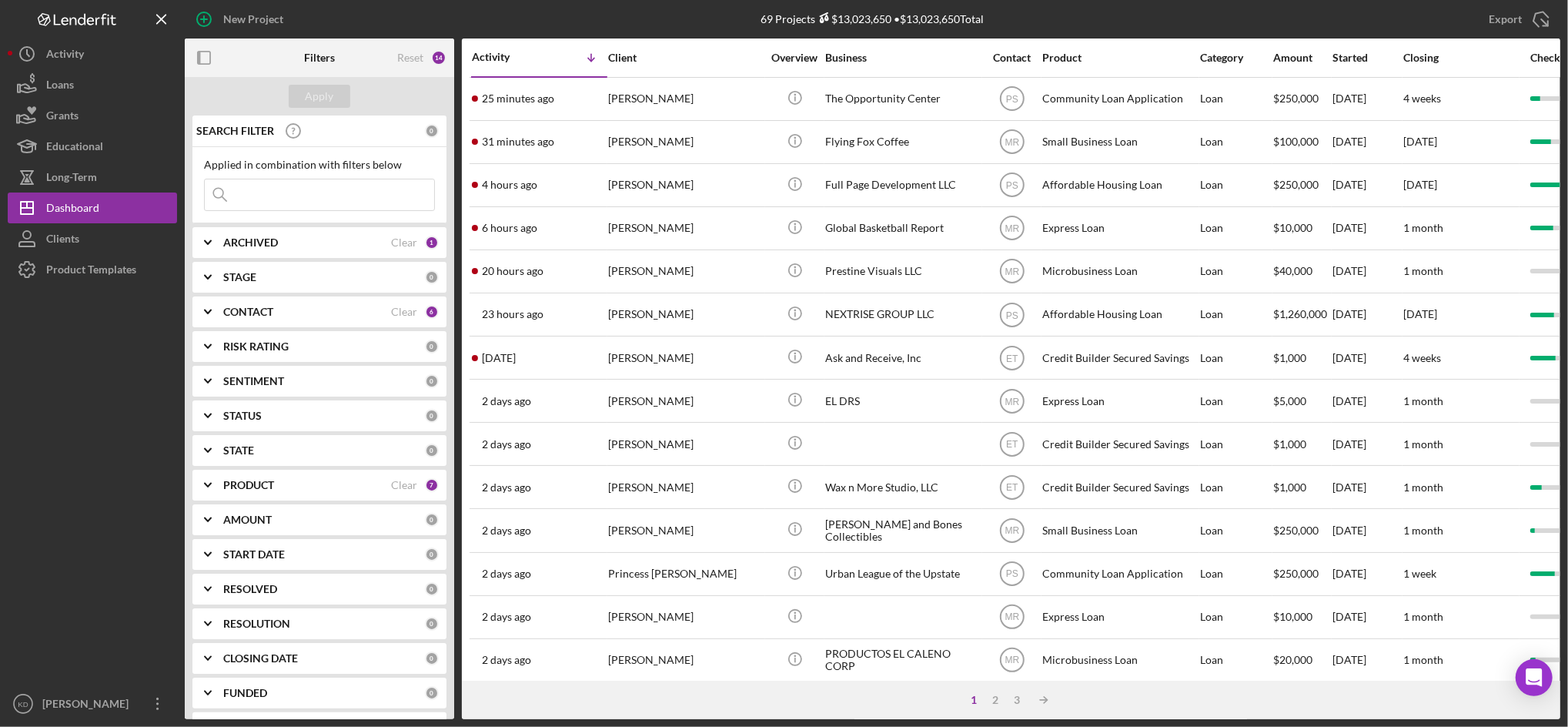
click at [1325, 18] on div "Export Icon/Export" at bounding box center [1331, 19] width 458 height 38
click at [621, 12] on div "New Project" at bounding box center [414, 19] width 458 height 38
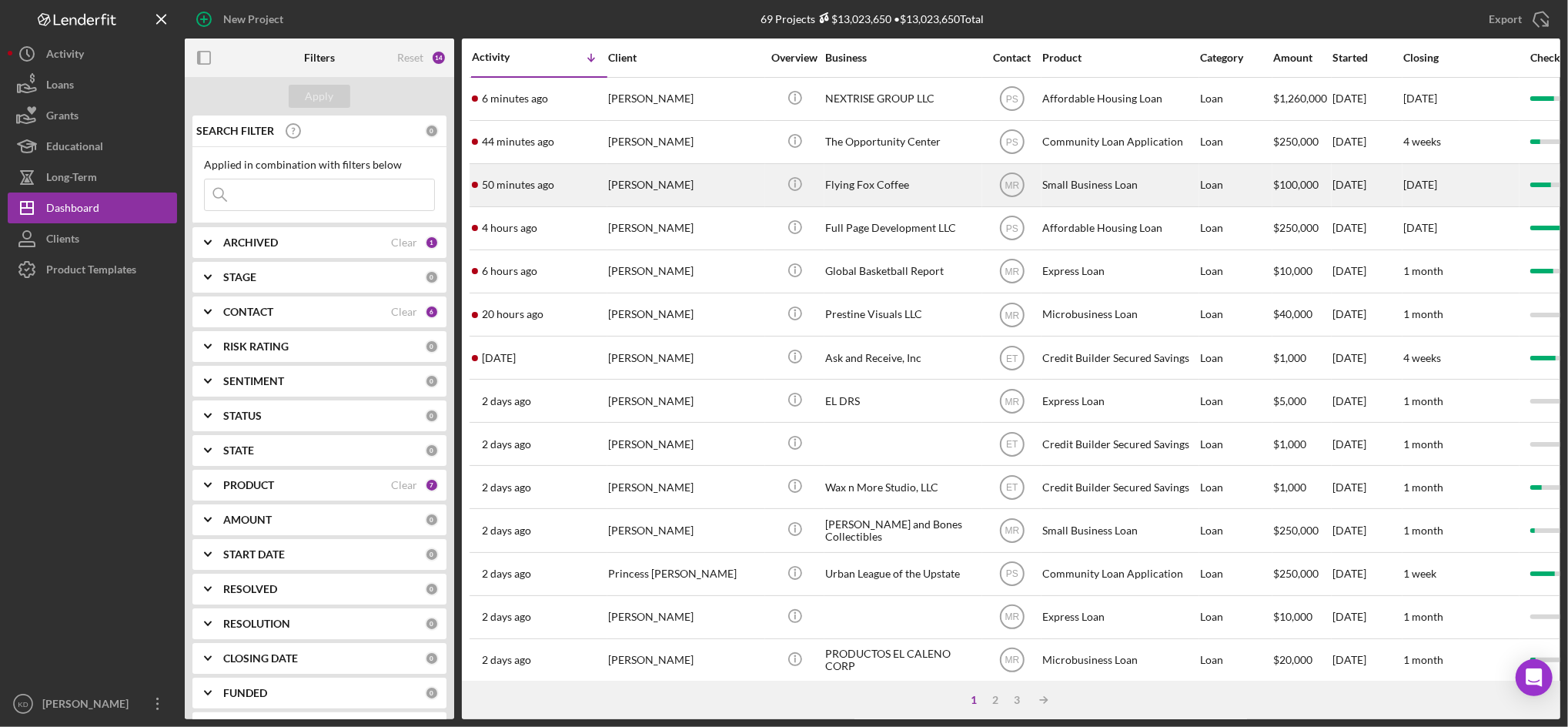
click at [868, 185] on div "Flying Fox Coffee" at bounding box center [902, 185] width 154 height 41
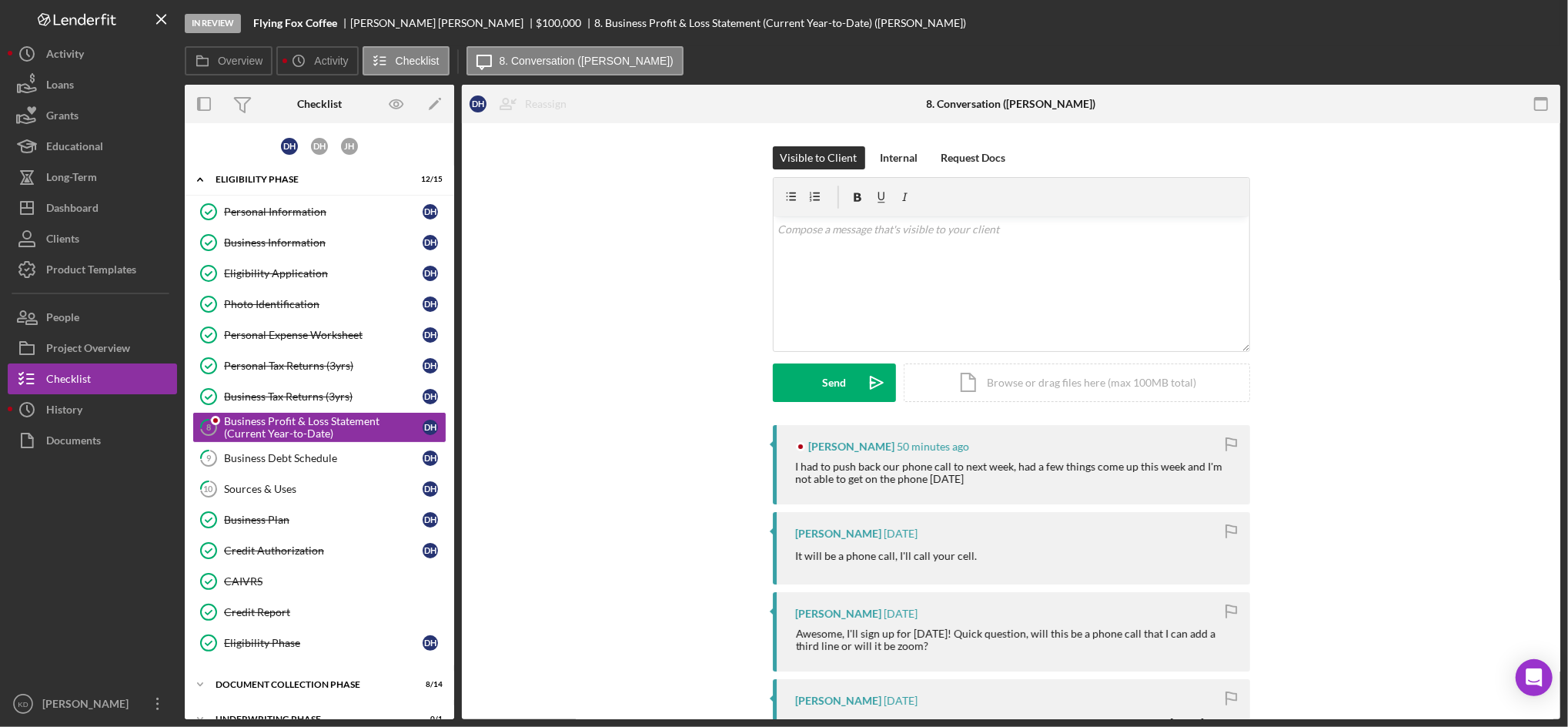
scroll to position [6, 0]
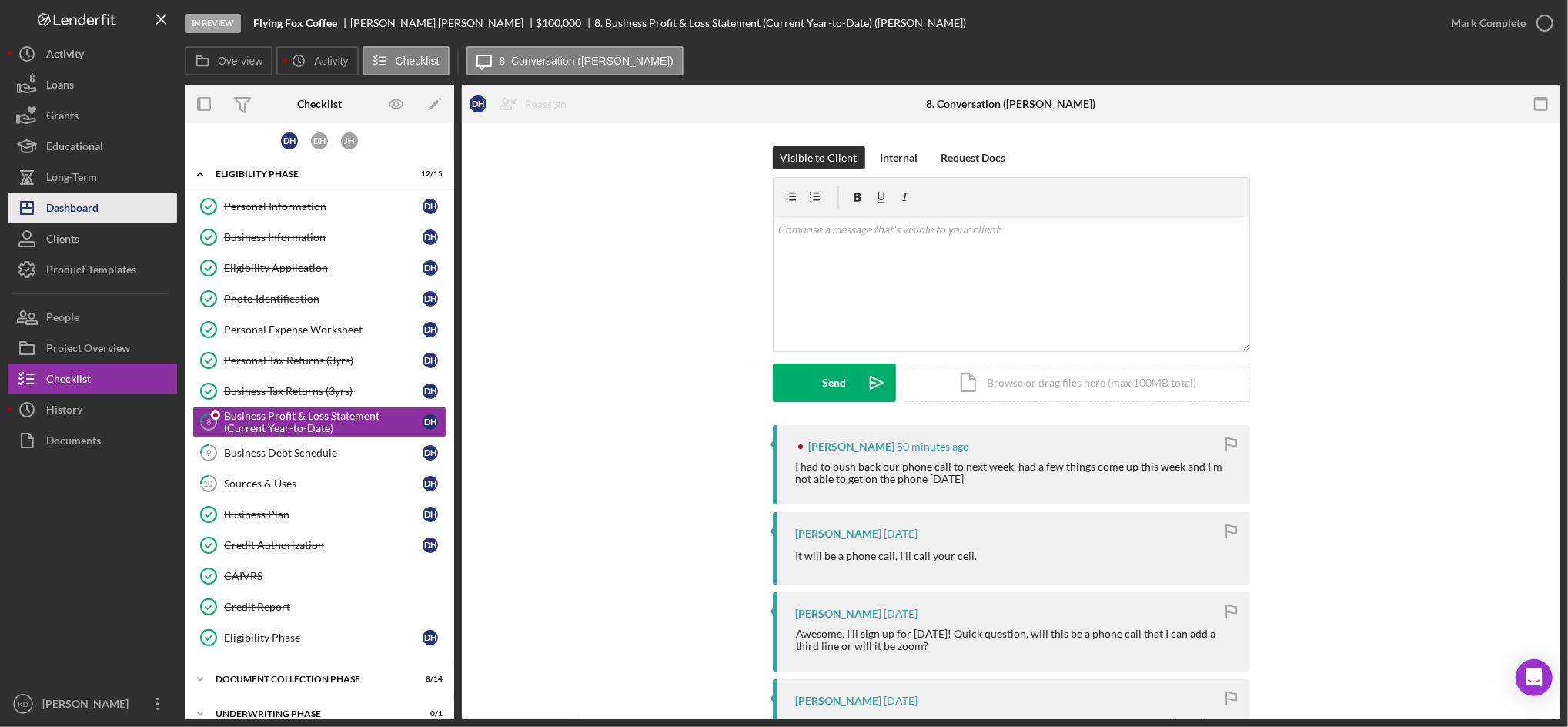
click at [58, 203] on div "Dashboard" at bounding box center [73, 209] width 53 height 34
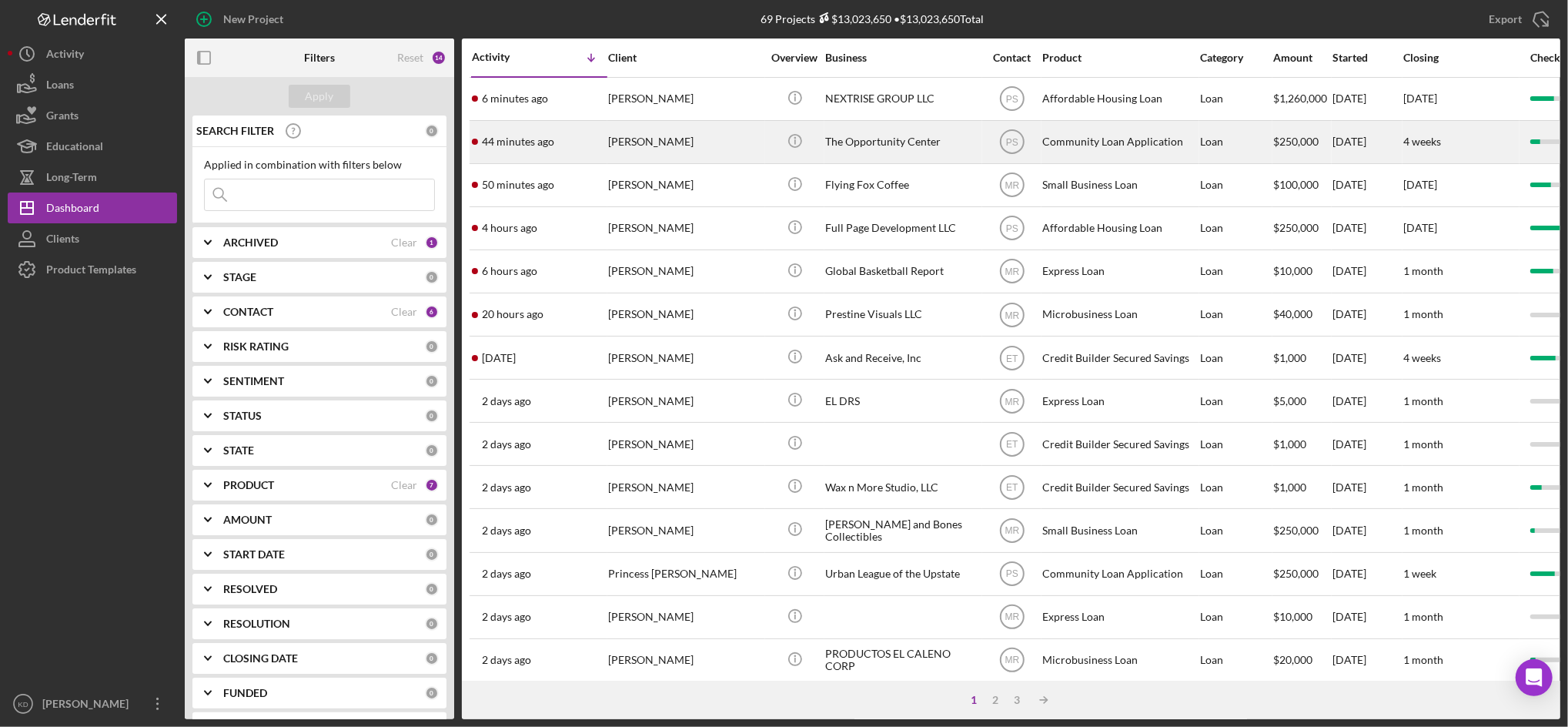
click at [903, 144] on div "The Opportunity Center" at bounding box center [902, 141] width 154 height 41
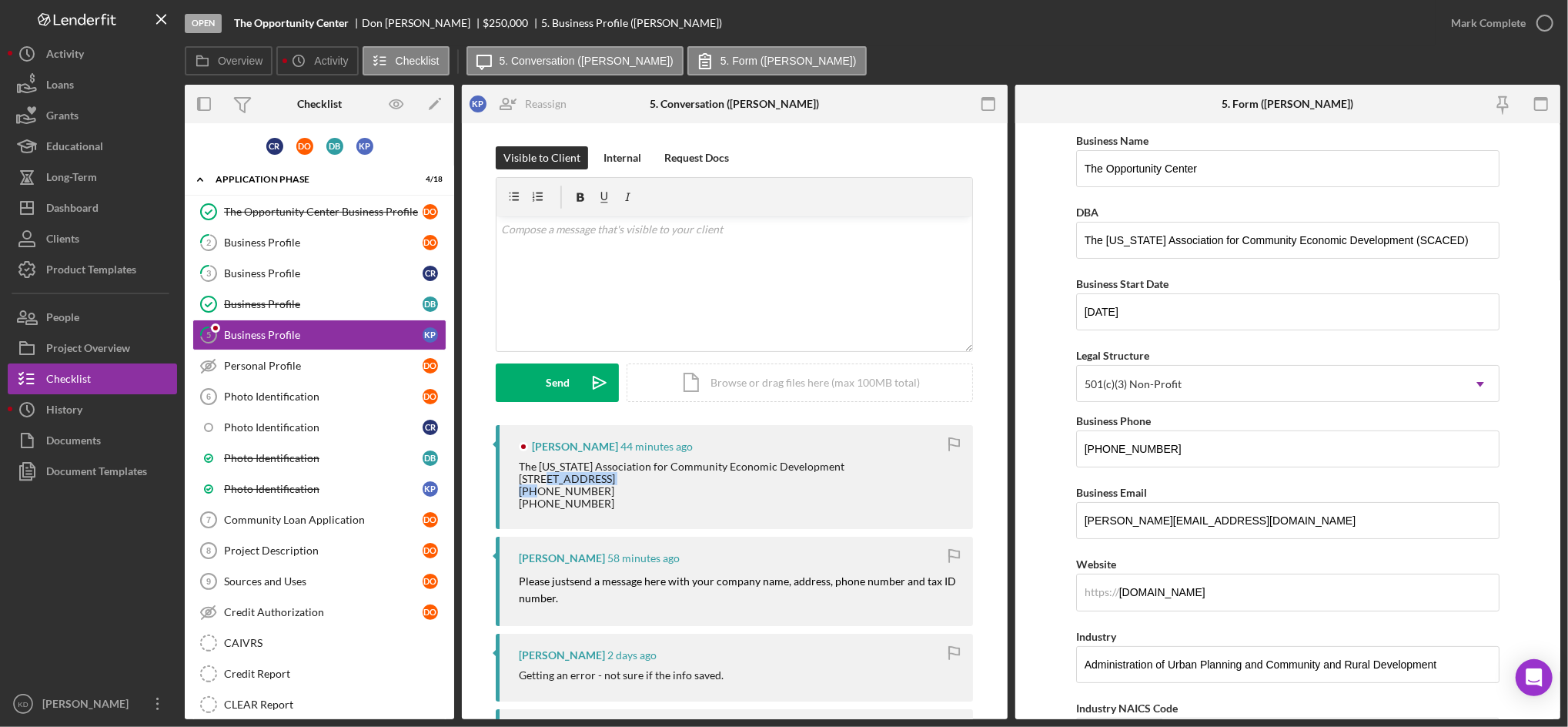
drag, startPoint x: 595, startPoint y: 491, endPoint x: 514, endPoint y: 491, distance: 81.0
click at [514, 491] on div "[PERSON_NAME] 44 minutes ago The [US_STATE] Association for Community Economic …" at bounding box center [735, 477] width 478 height 104
copy div "[STREET_ADDRESS]"
click at [99, 208] on button "Icon/Dashboard Dashboard" at bounding box center [93, 208] width 169 height 31
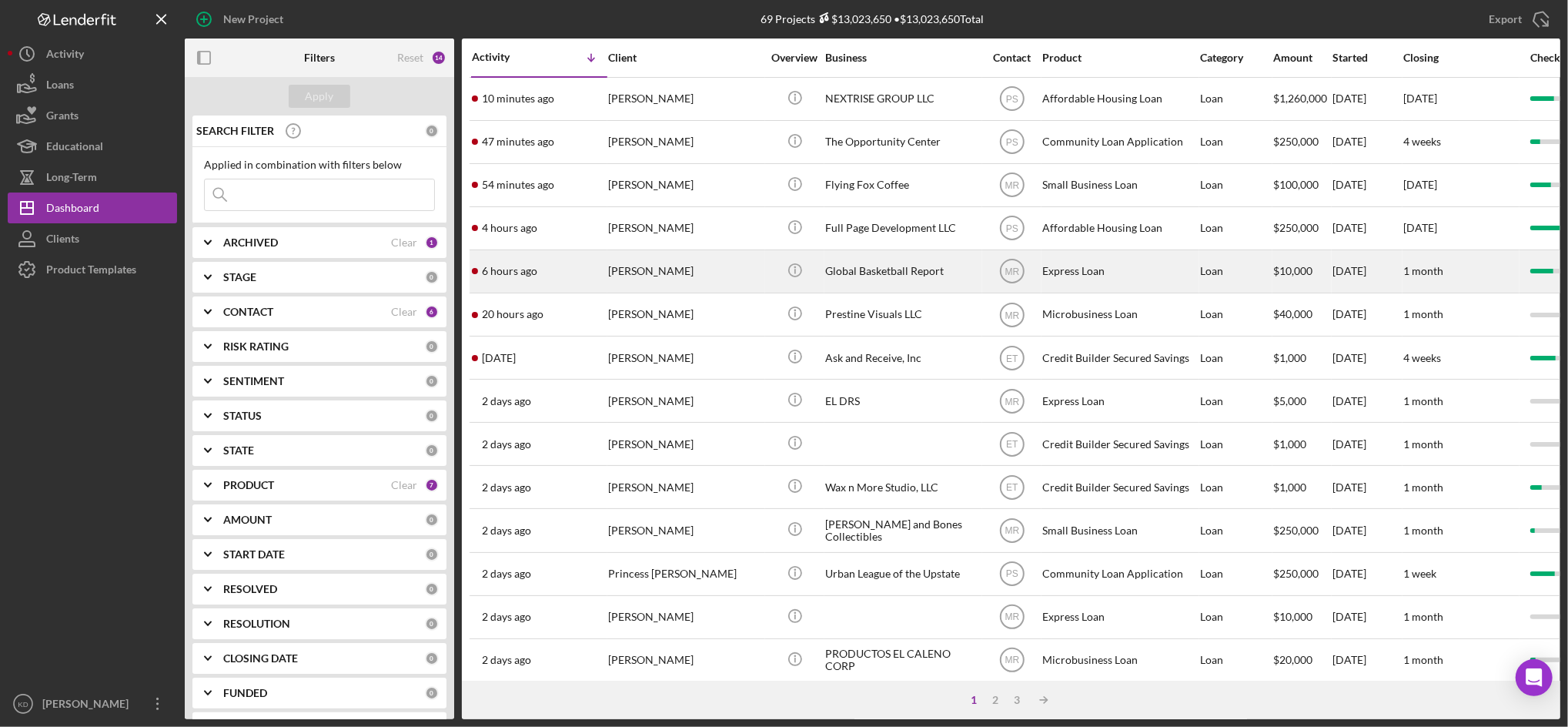
click at [923, 275] on div "Global Basketball Report" at bounding box center [902, 271] width 154 height 41
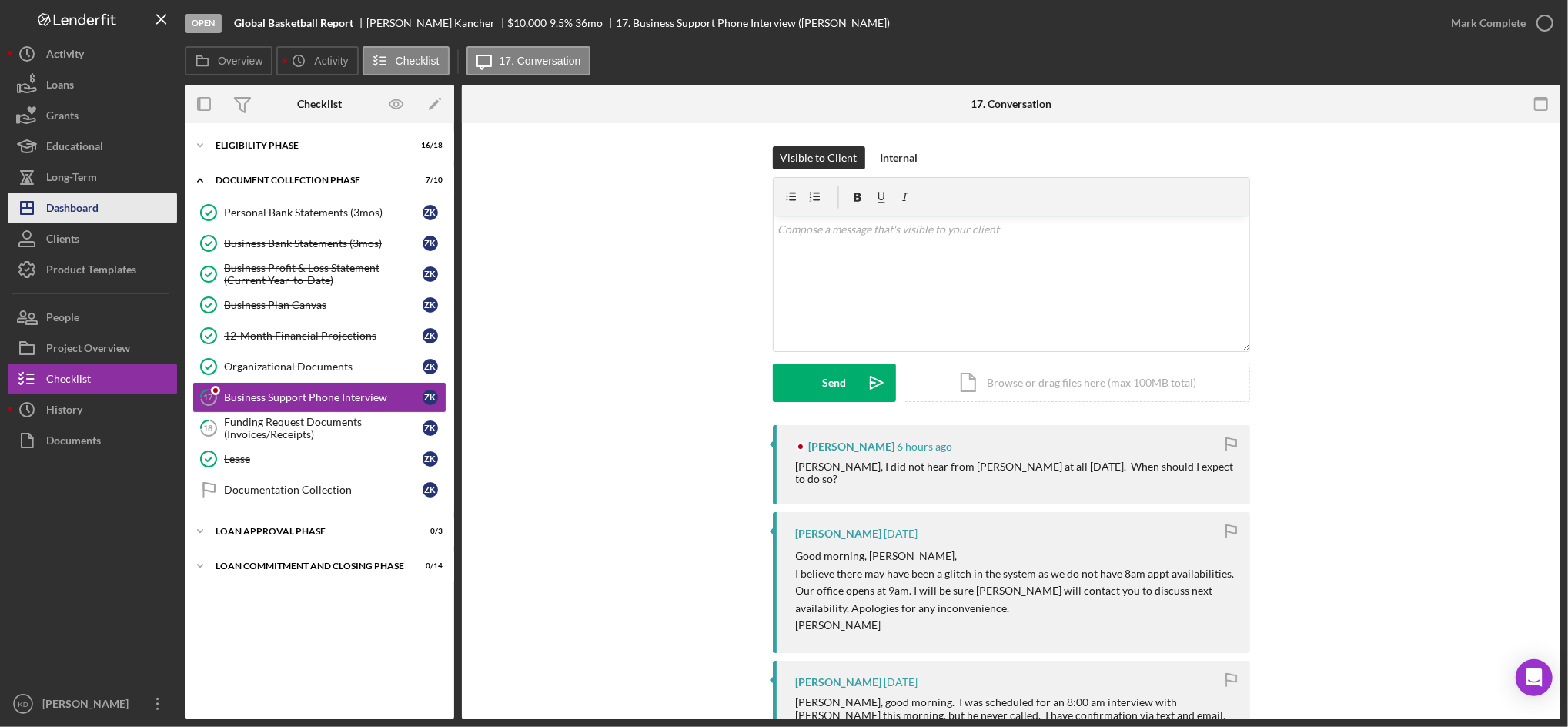
click at [112, 206] on button "Icon/Dashboard Dashboard" at bounding box center [93, 208] width 169 height 31
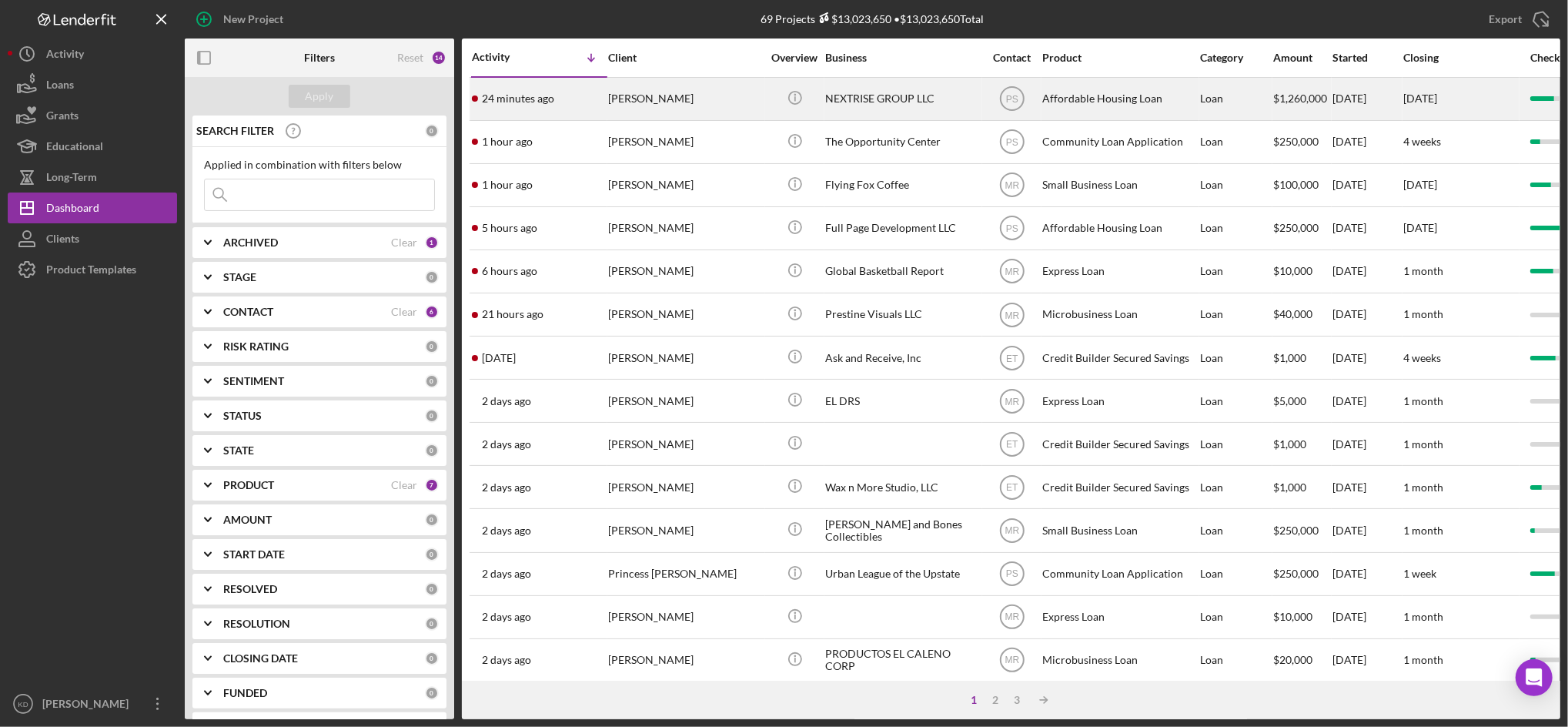
click at [637, 113] on div "[PERSON_NAME]" at bounding box center [685, 98] width 154 height 41
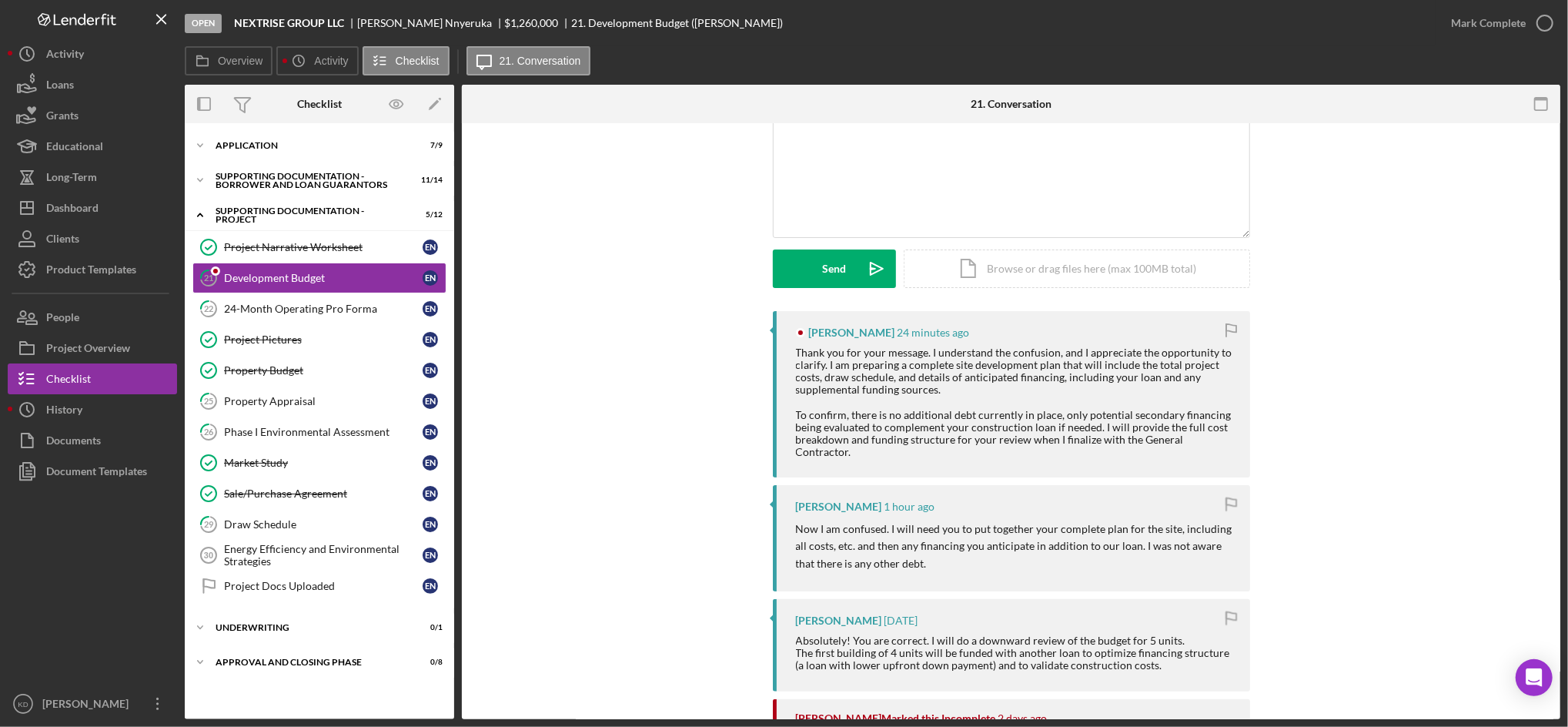
scroll to position [115, 0]
click at [100, 211] on button "Icon/Dashboard Dashboard" at bounding box center [93, 208] width 169 height 31
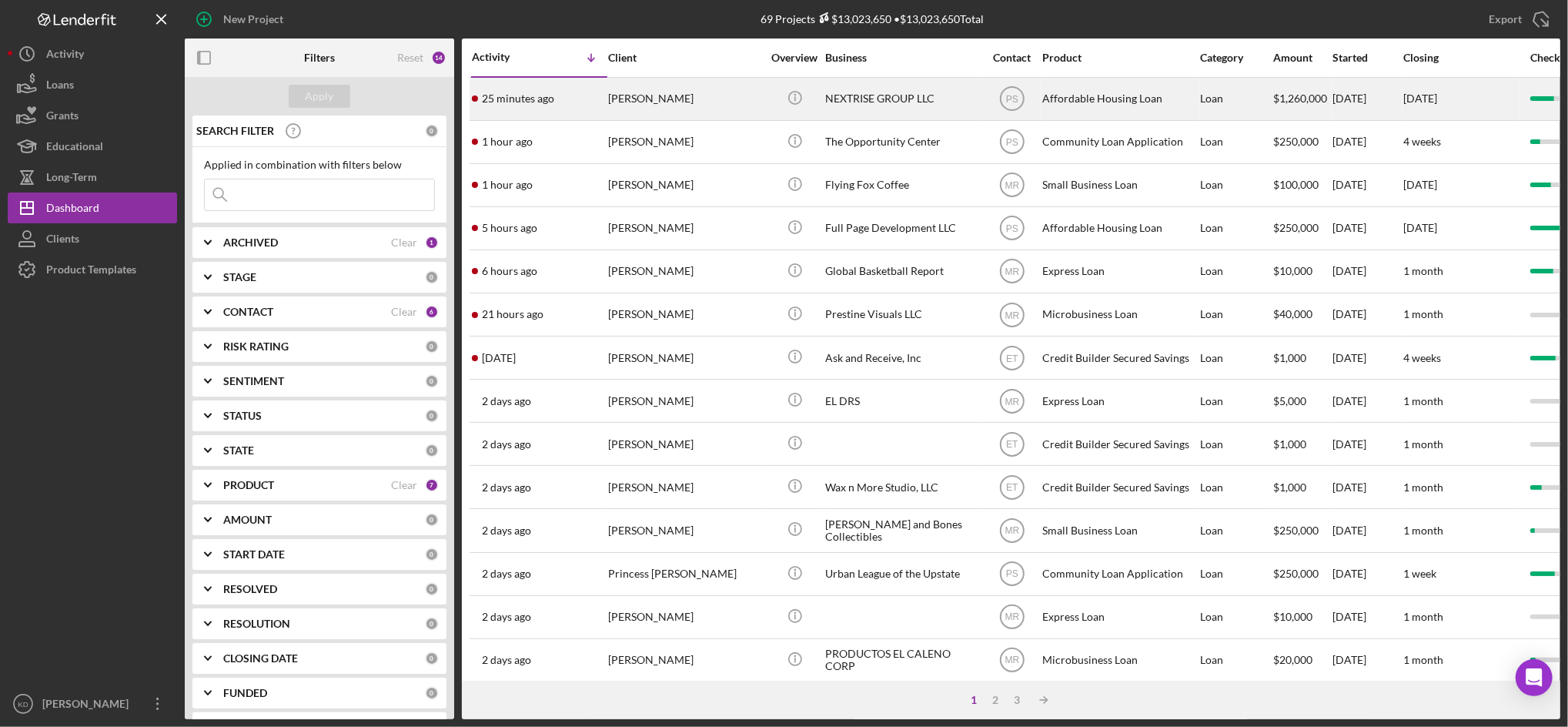
click at [867, 99] on div "NEXTRISE GROUP LLC" at bounding box center [902, 98] width 154 height 41
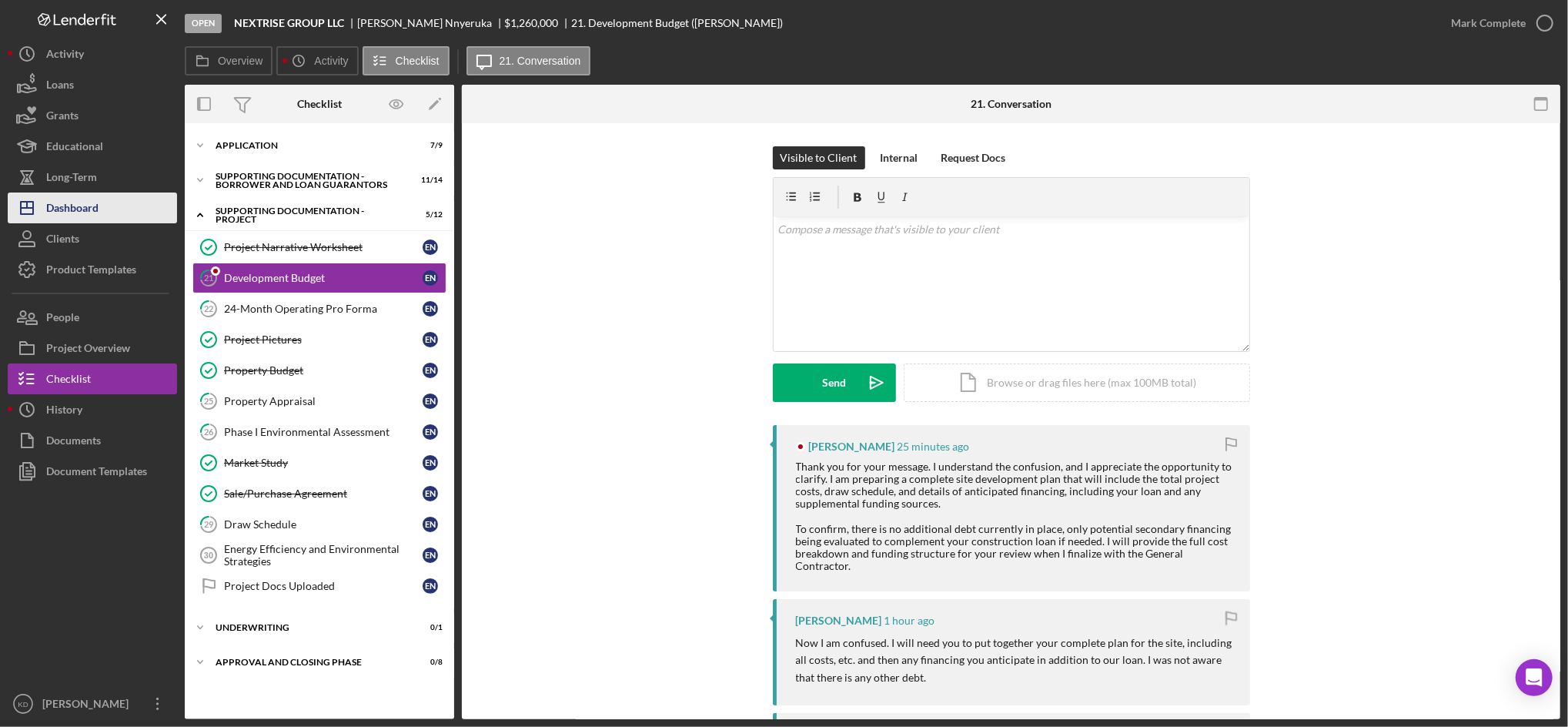
click at [109, 193] on button "Icon/Dashboard Dashboard" at bounding box center [93, 208] width 169 height 31
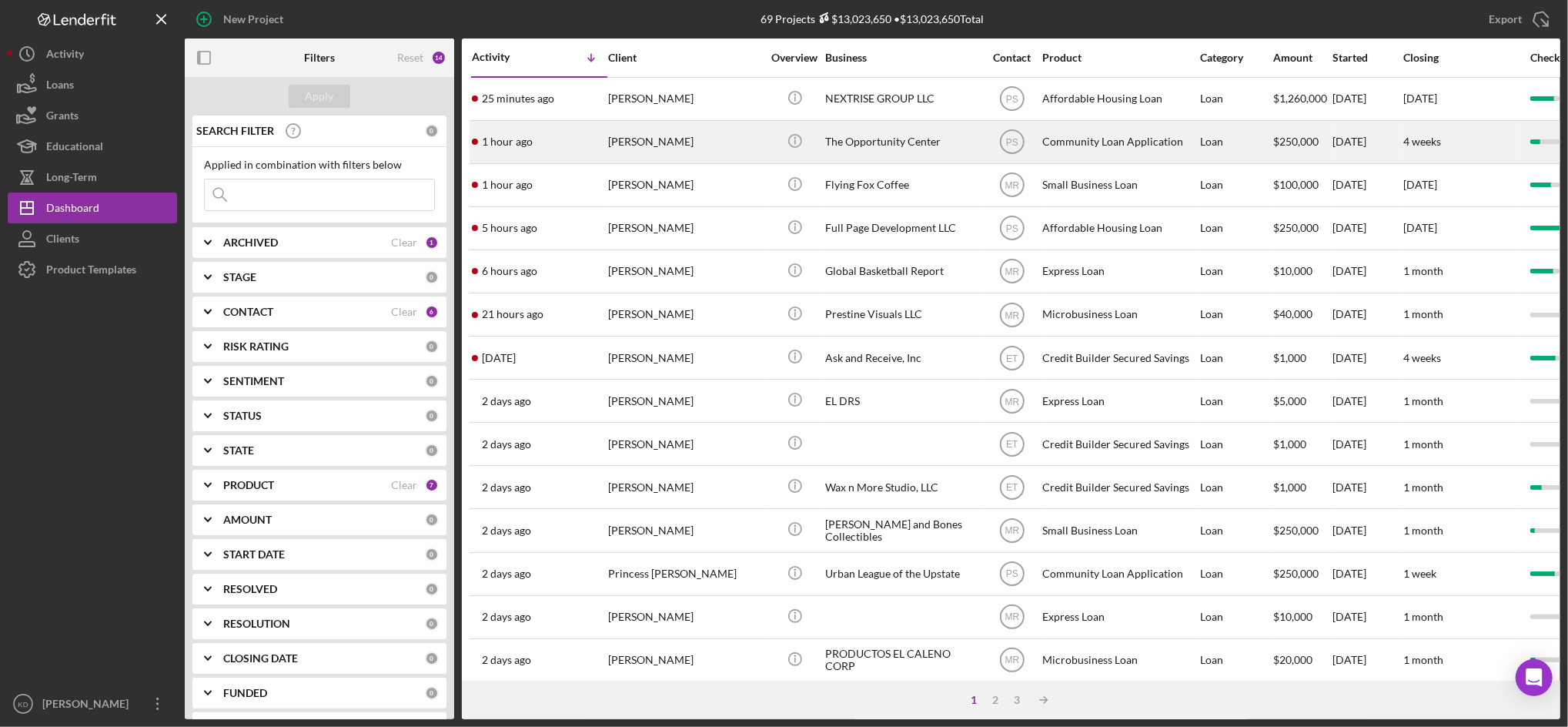
click at [904, 149] on div "The Opportunity Center" at bounding box center [902, 141] width 154 height 41
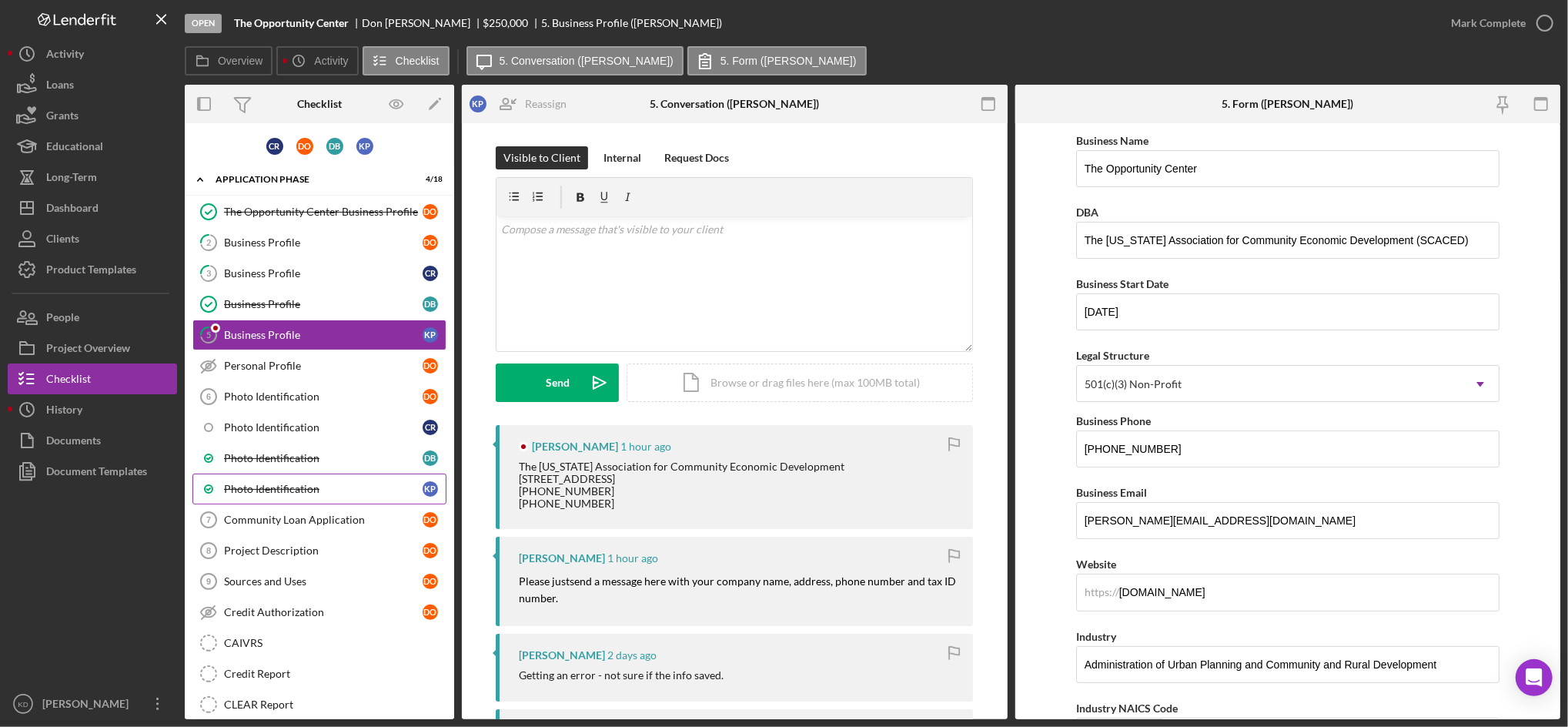
scroll to position [117, 0]
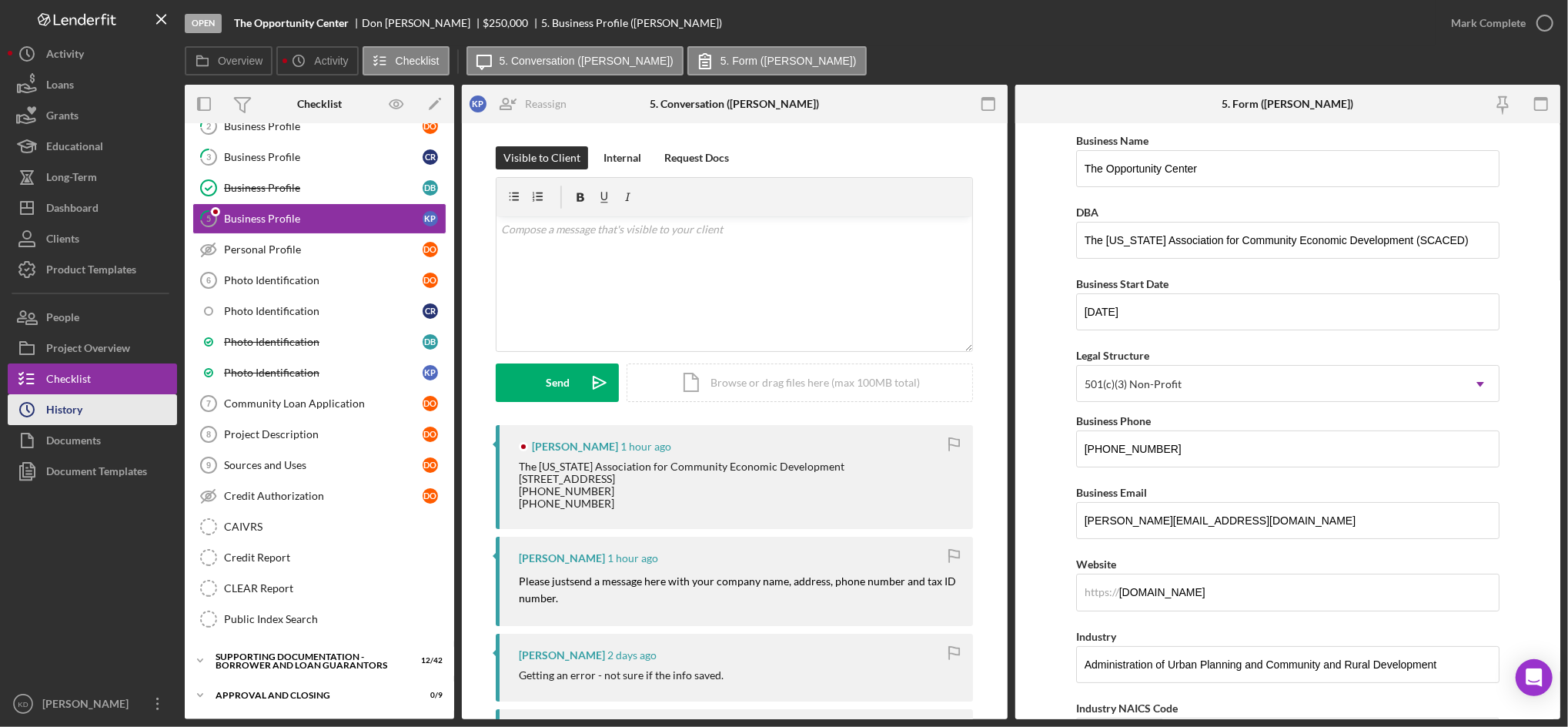
click at [80, 411] on div "History" at bounding box center [64, 411] width 36 height 34
